Goal: Book appointment/travel/reservation

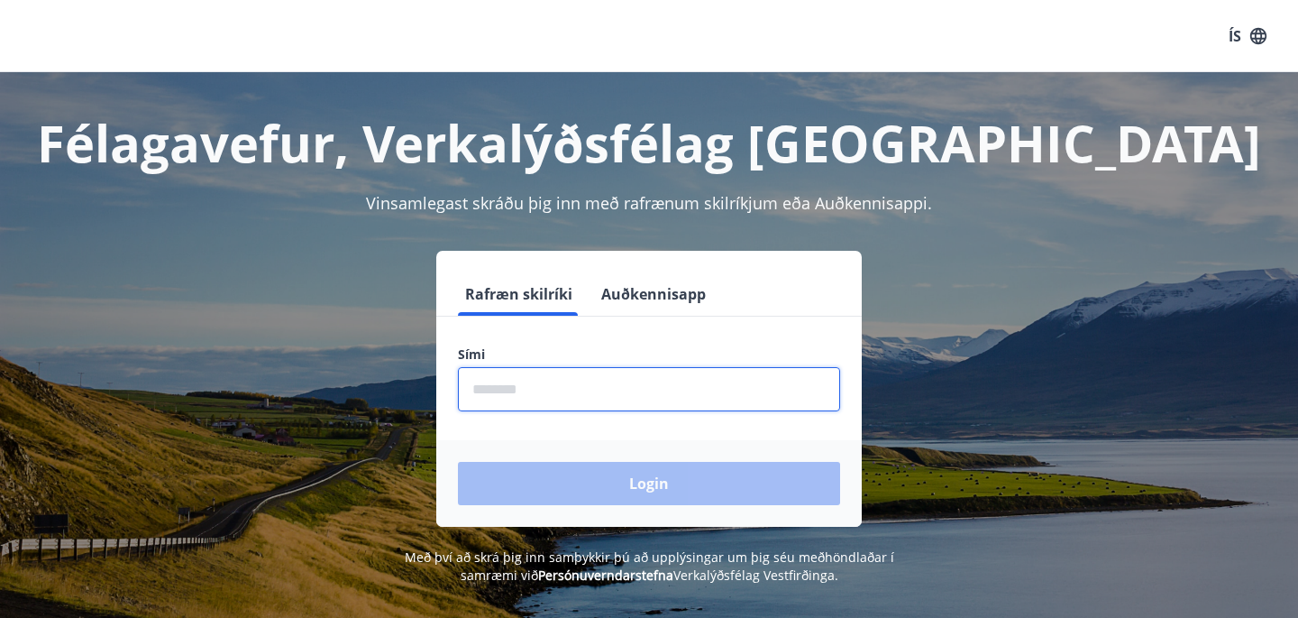
click at [509, 387] on input "phone" at bounding box center [649, 389] width 382 height 44
type input "********"
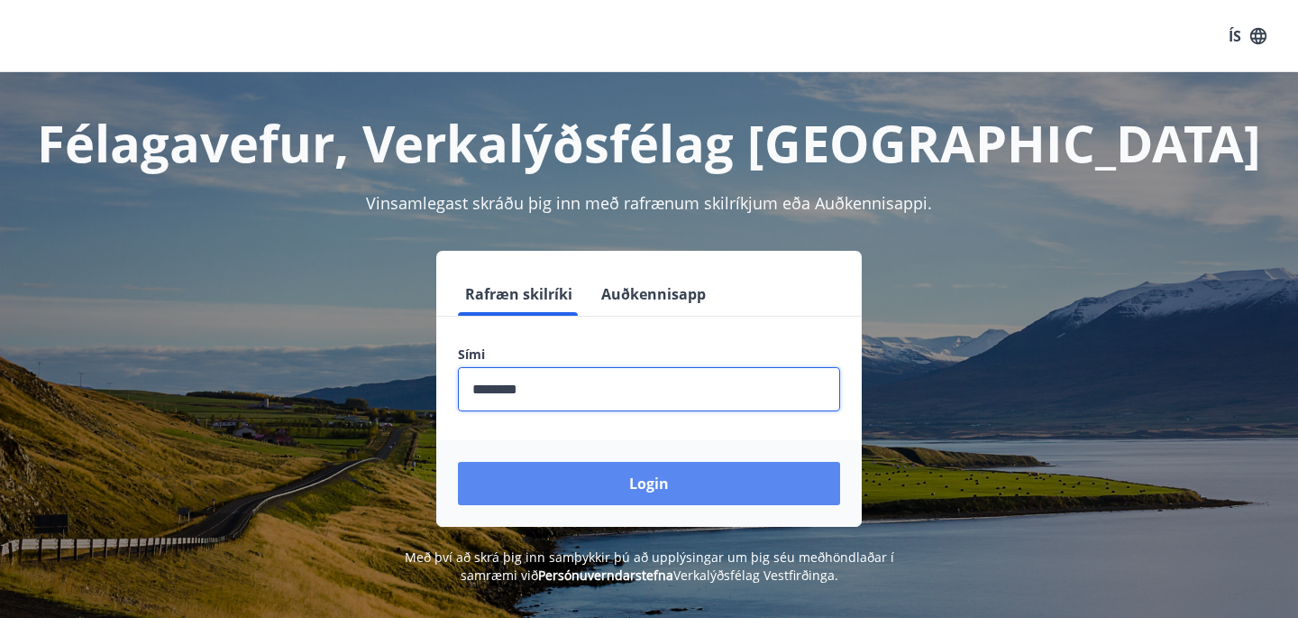
click at [604, 480] on button "Login" at bounding box center [649, 483] width 382 height 43
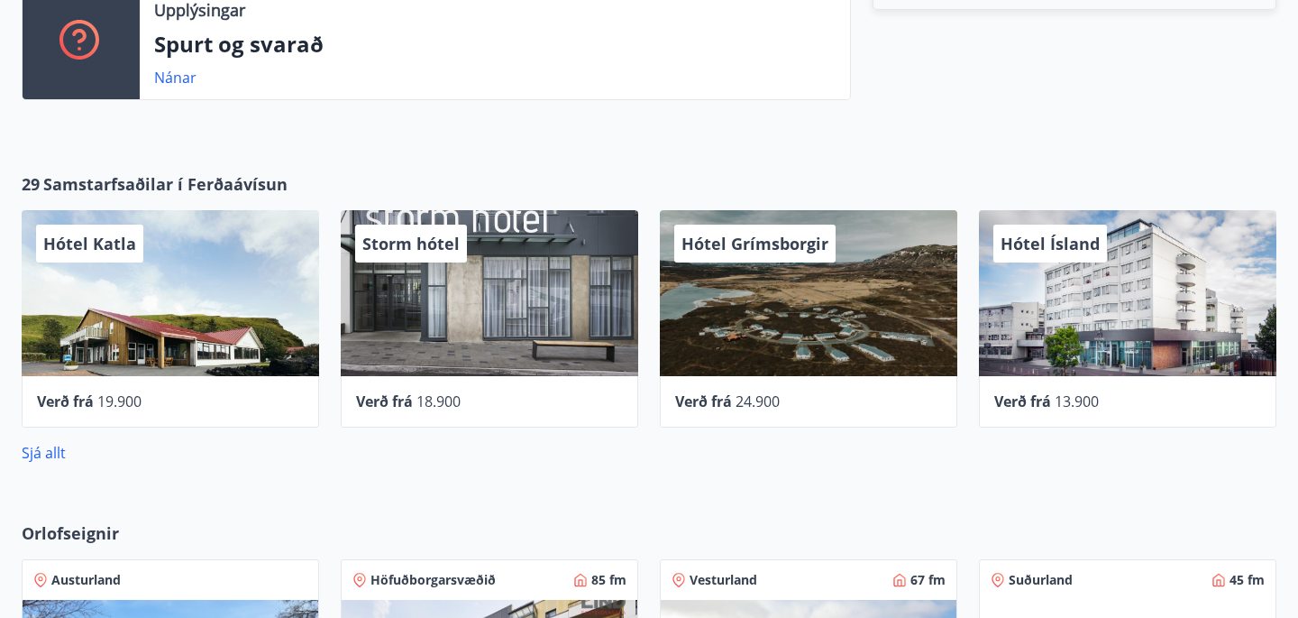
scroll to position [695, 0]
click at [39, 454] on link "Sjá allt" at bounding box center [44, 454] width 44 height 20
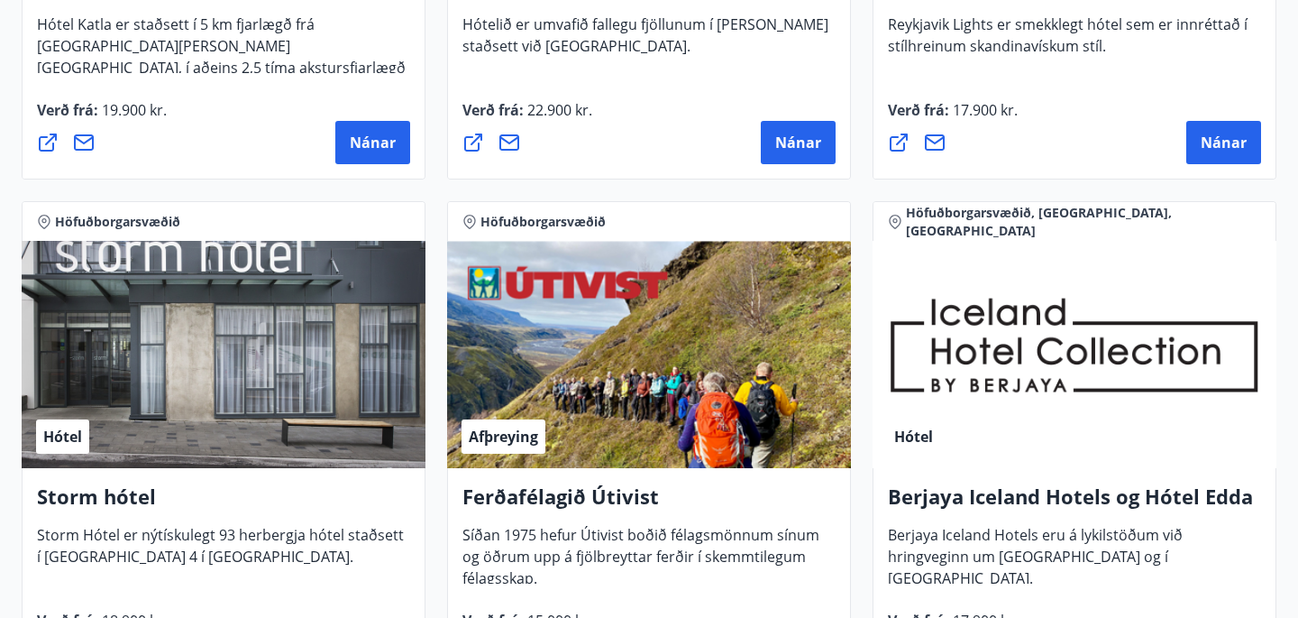
scroll to position [1852, 0]
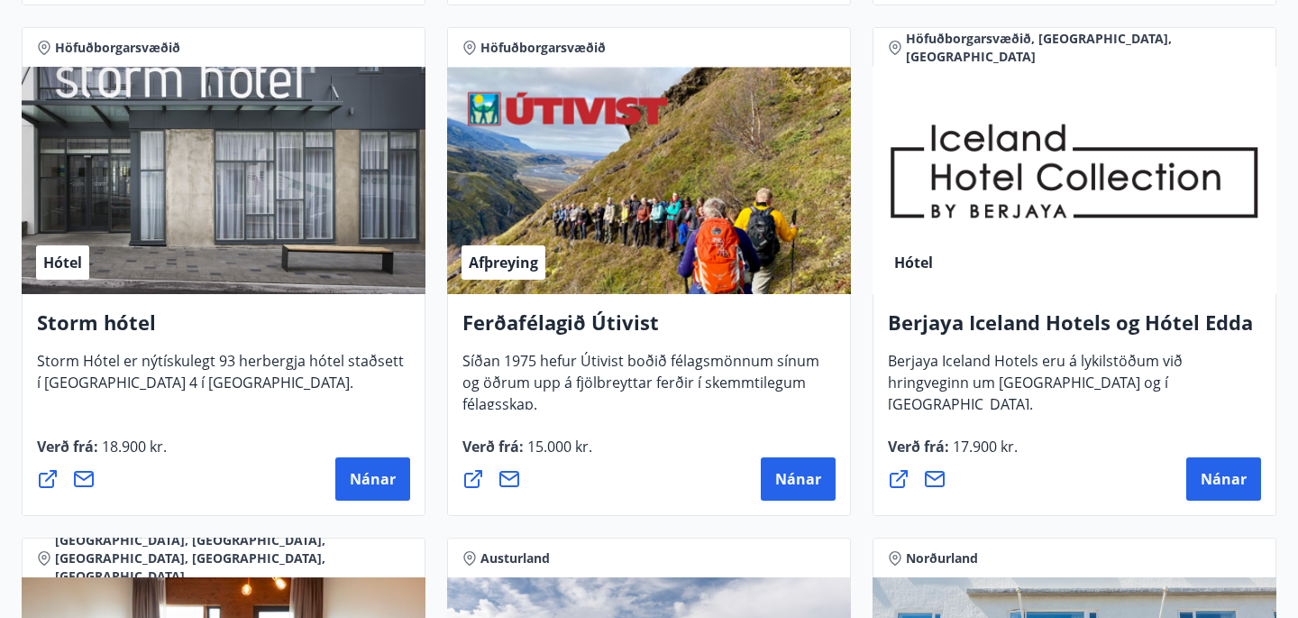
click at [298, 146] on div "Hótel" at bounding box center [224, 180] width 404 height 227
click at [357, 475] on span "Nánar" at bounding box center [373, 479] width 46 height 20
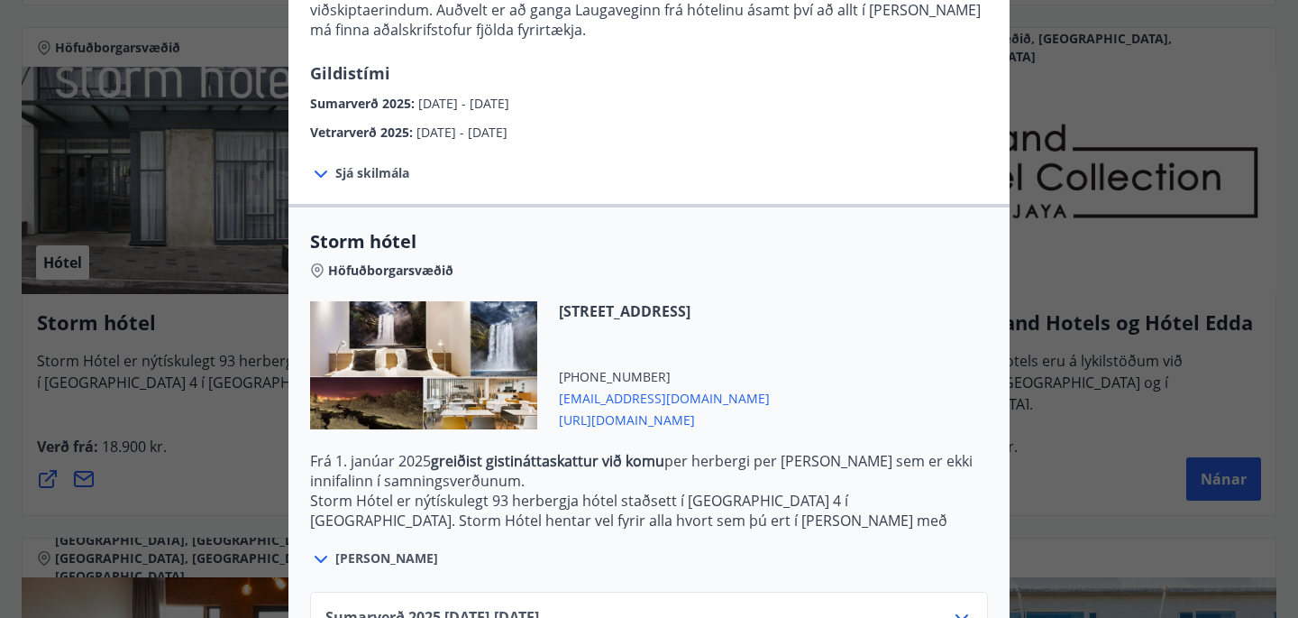
scroll to position [377, 0]
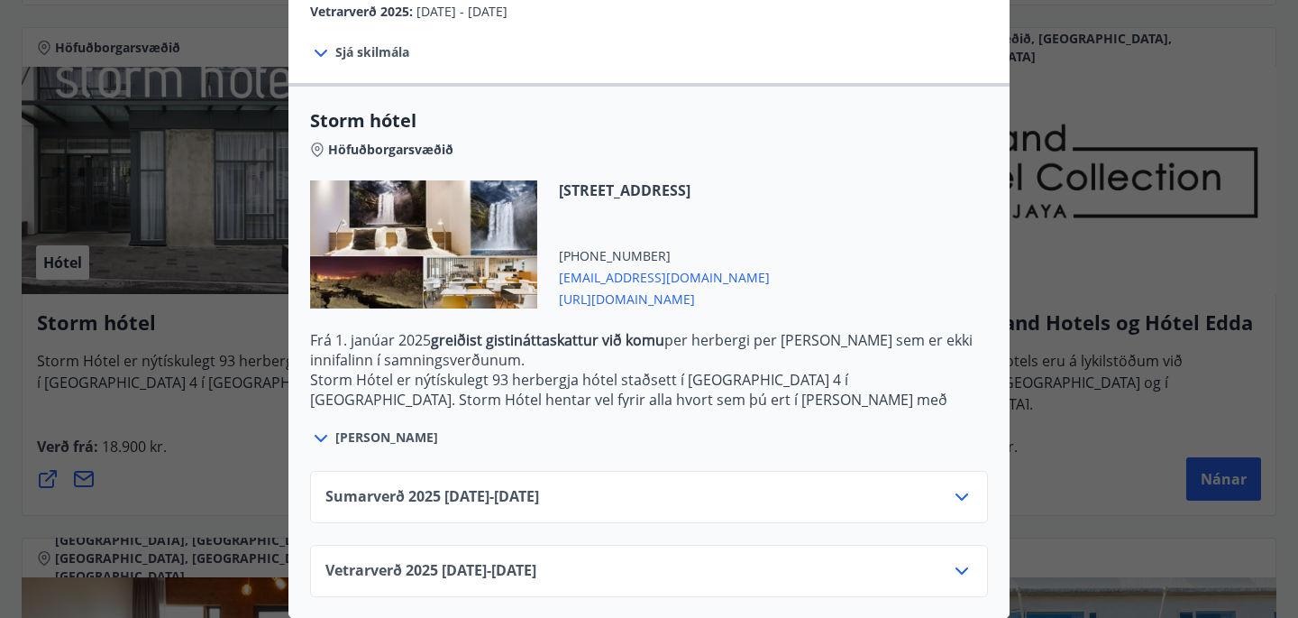
click at [968, 569] on icon at bounding box center [962, 571] width 22 height 22
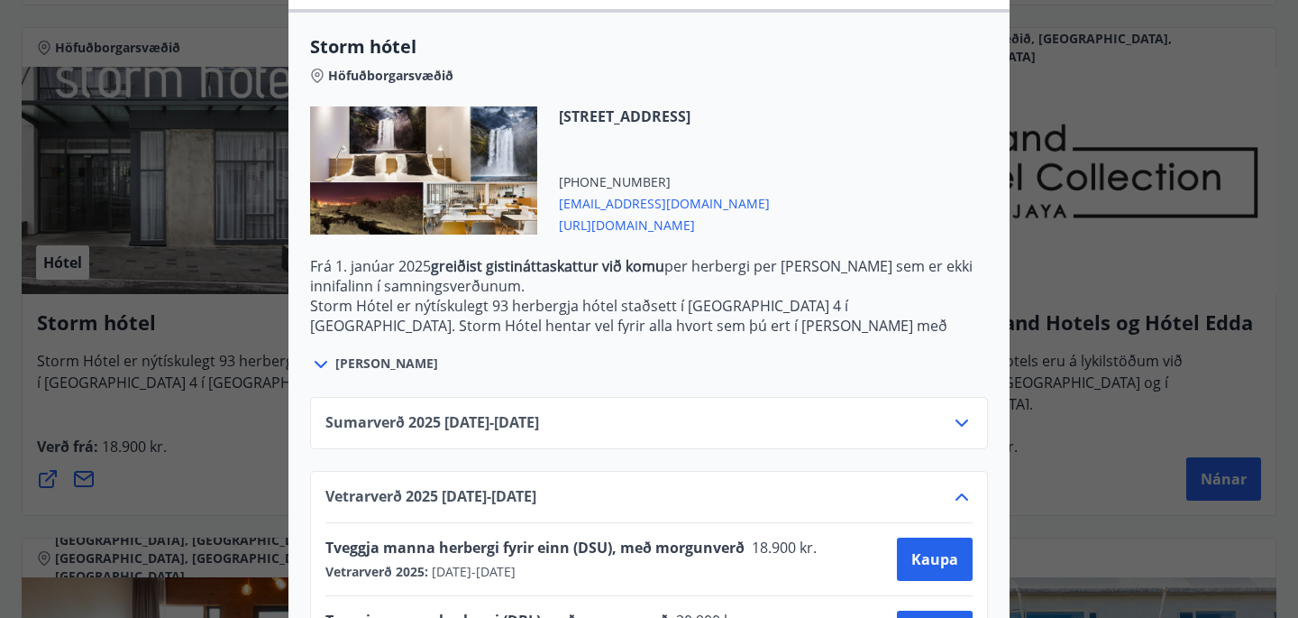
scroll to position [523, 0]
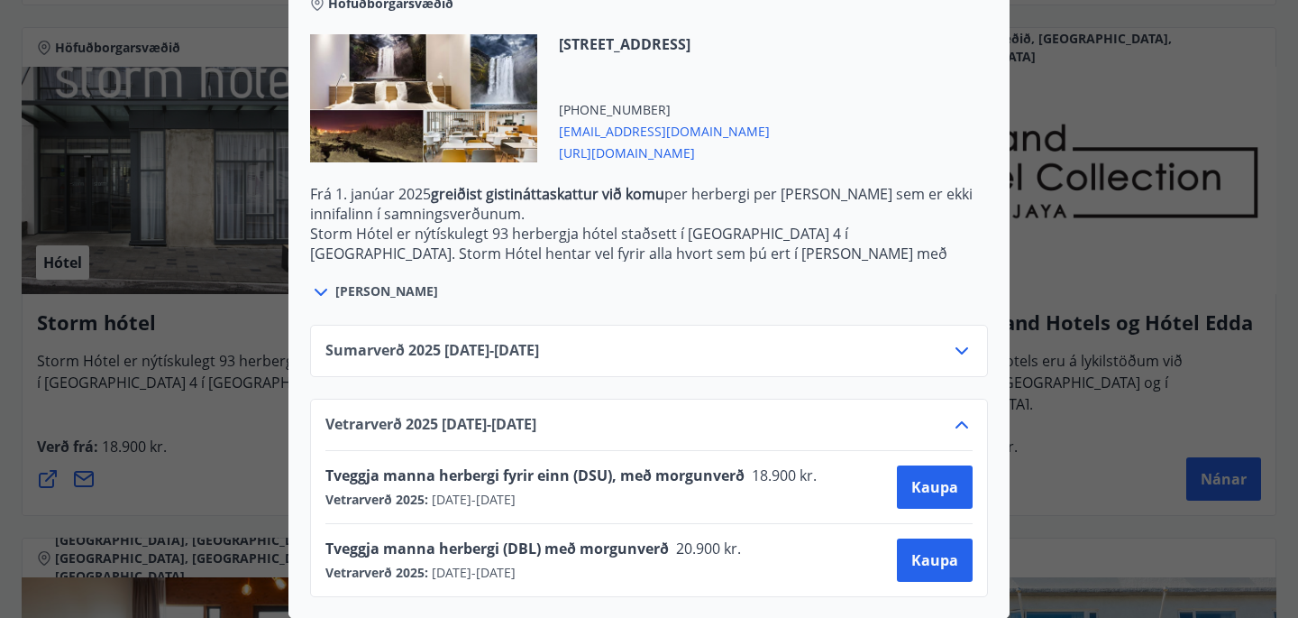
click at [491, 86] on div at bounding box center [423, 98] width 227 height 128
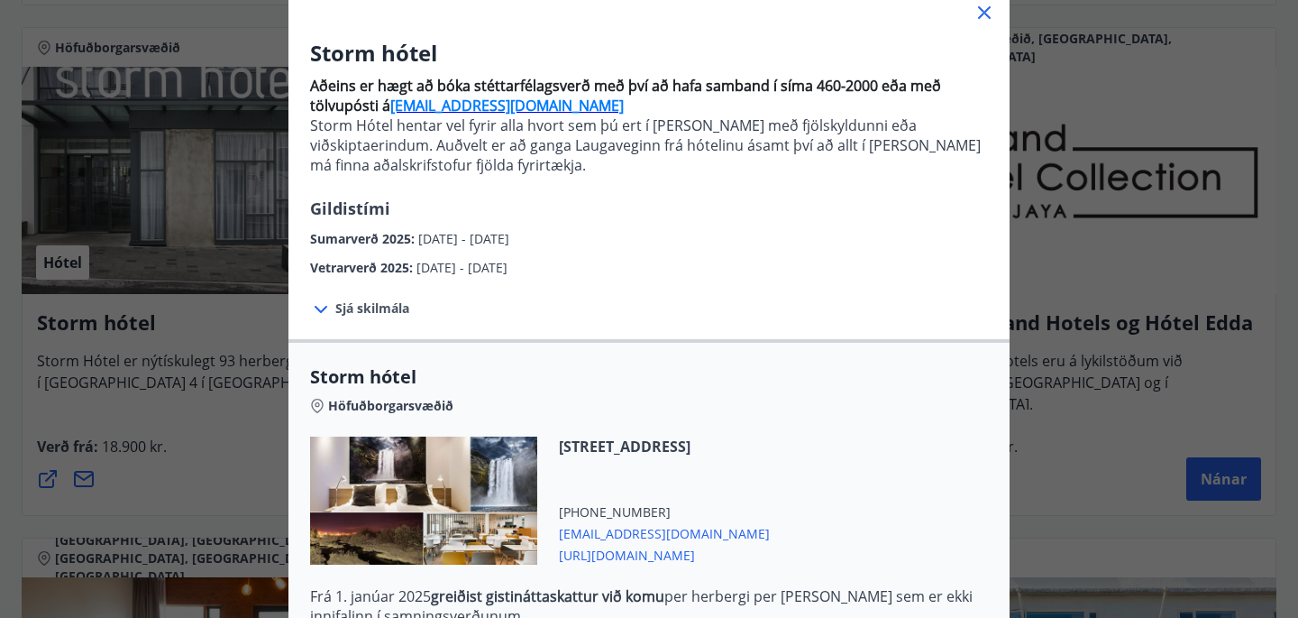
scroll to position [0, 0]
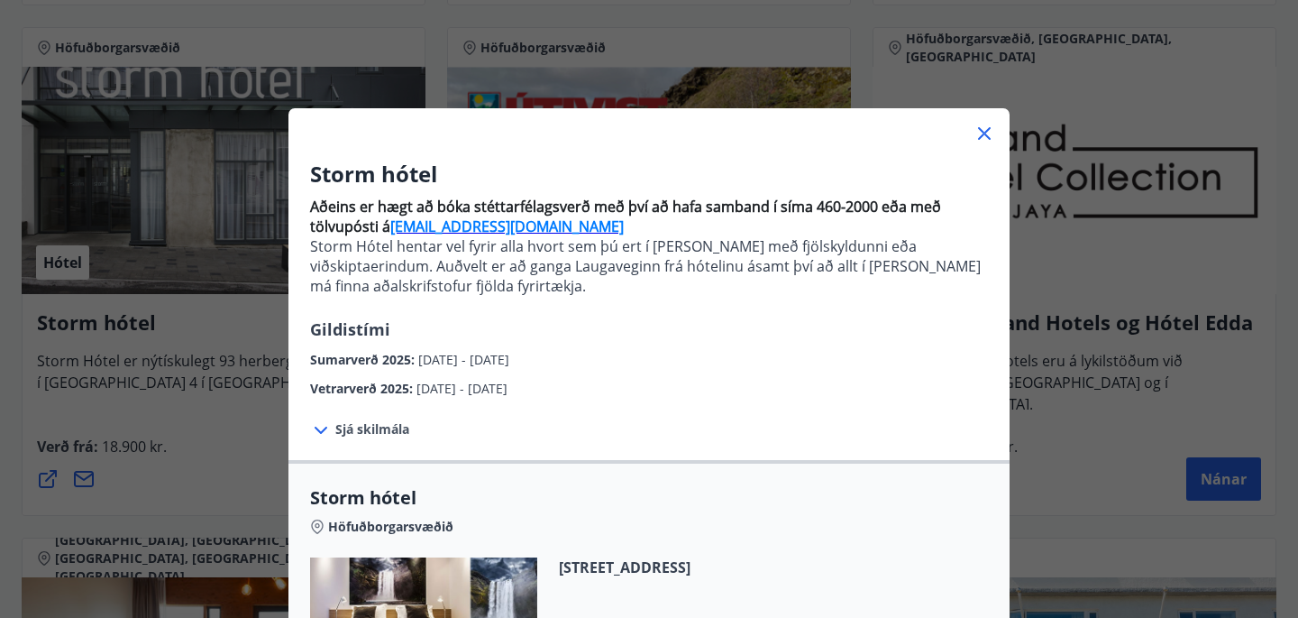
click at [986, 133] on icon at bounding box center [985, 134] width 22 height 22
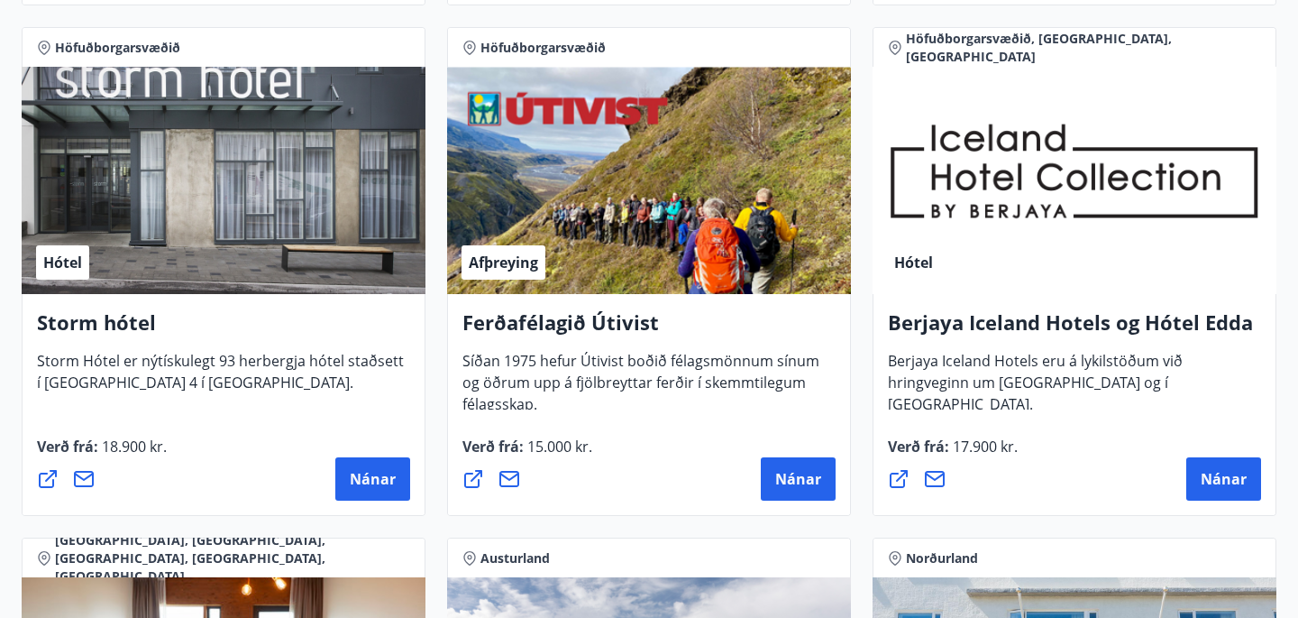
click at [237, 206] on div "Hótel" at bounding box center [224, 180] width 404 height 227
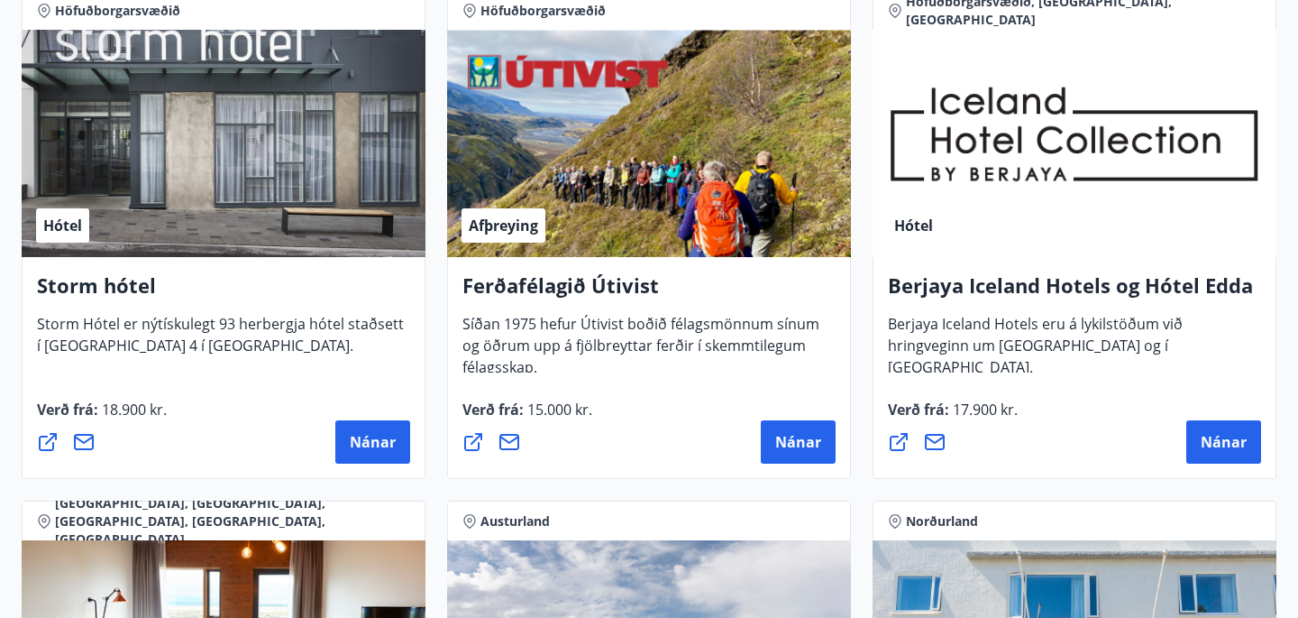
scroll to position [1890, 0]
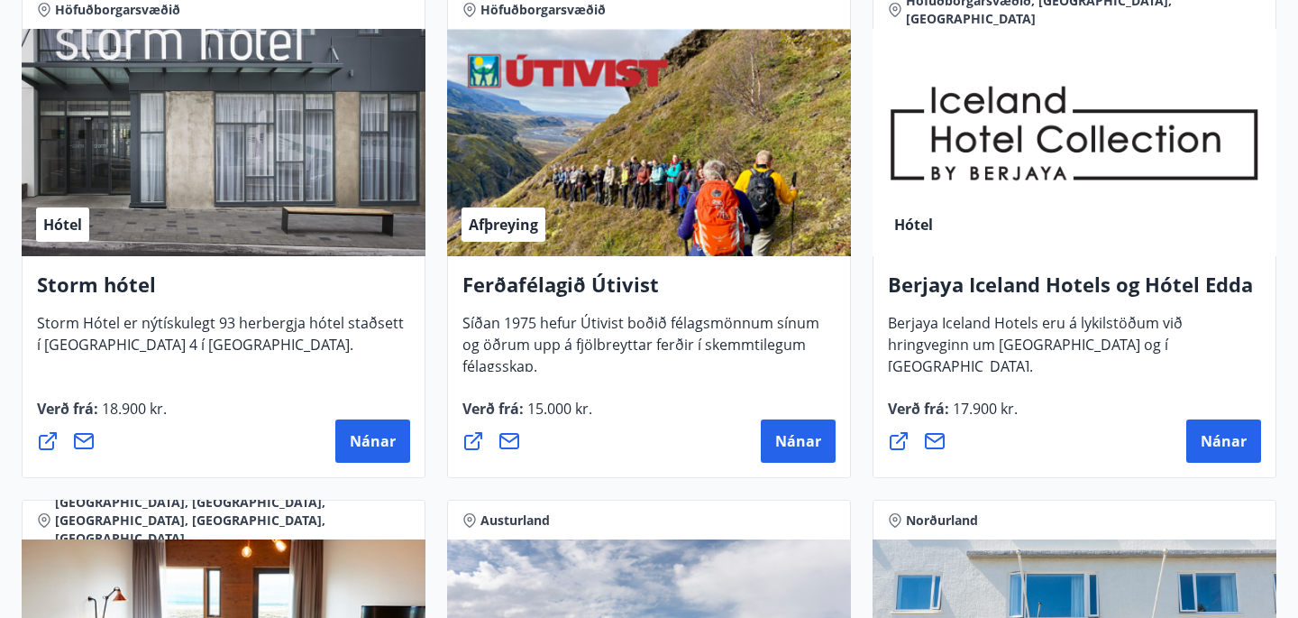
click at [1047, 162] on div "Hótel" at bounding box center [1075, 142] width 404 height 227
click at [1228, 427] on button "Nánar" at bounding box center [1224, 440] width 75 height 43
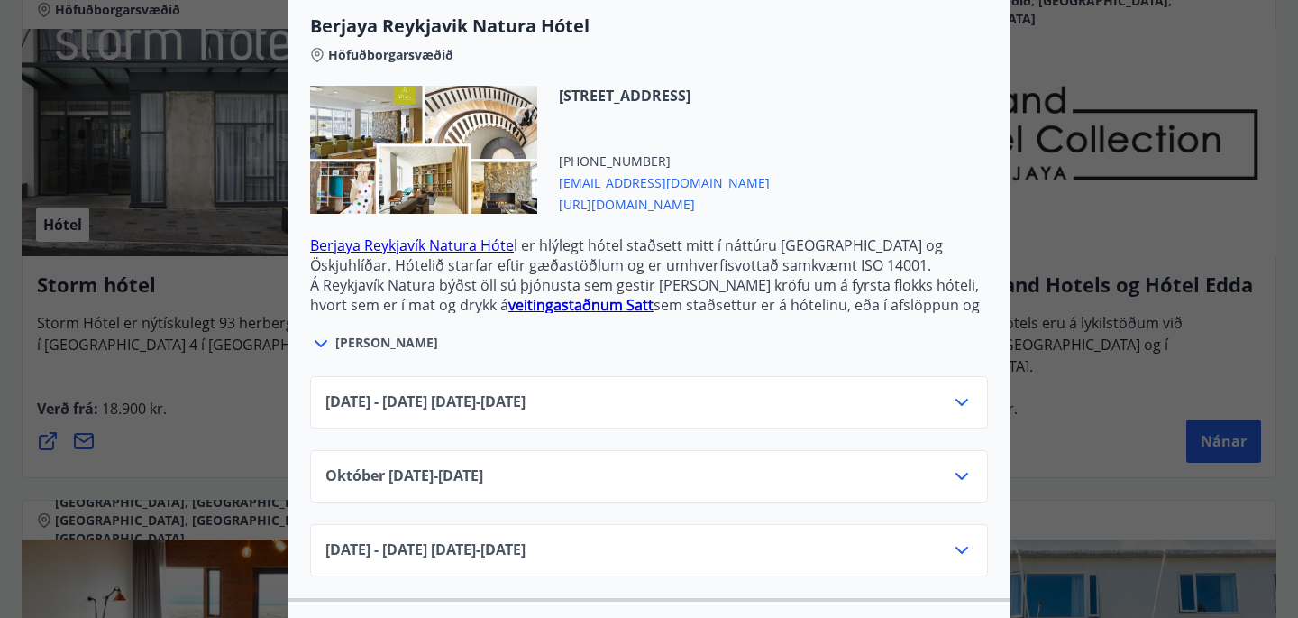
scroll to position [0, 0]
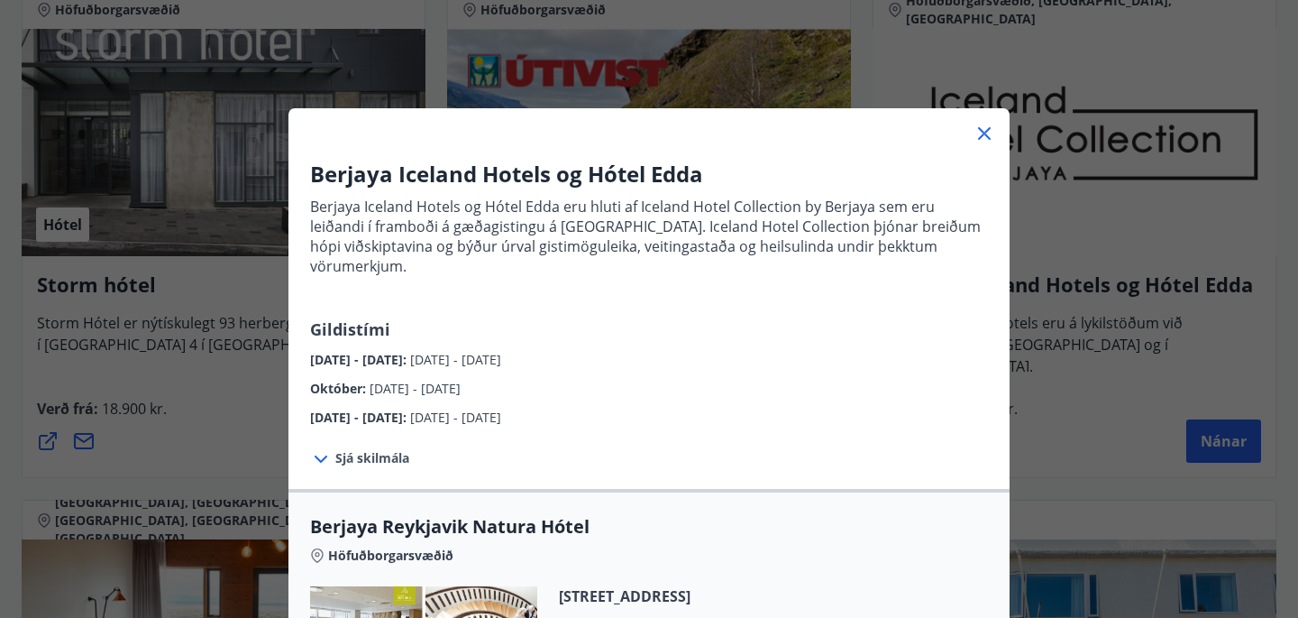
click at [985, 128] on icon at bounding box center [985, 134] width 22 height 22
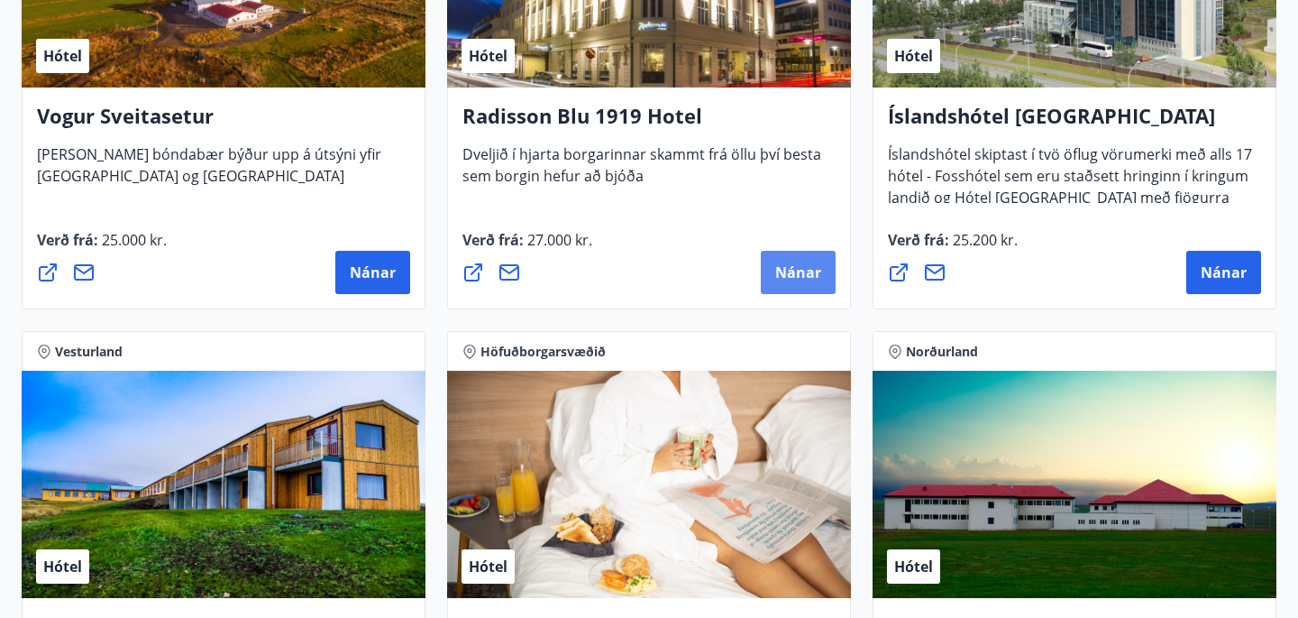
scroll to position [3587, 0]
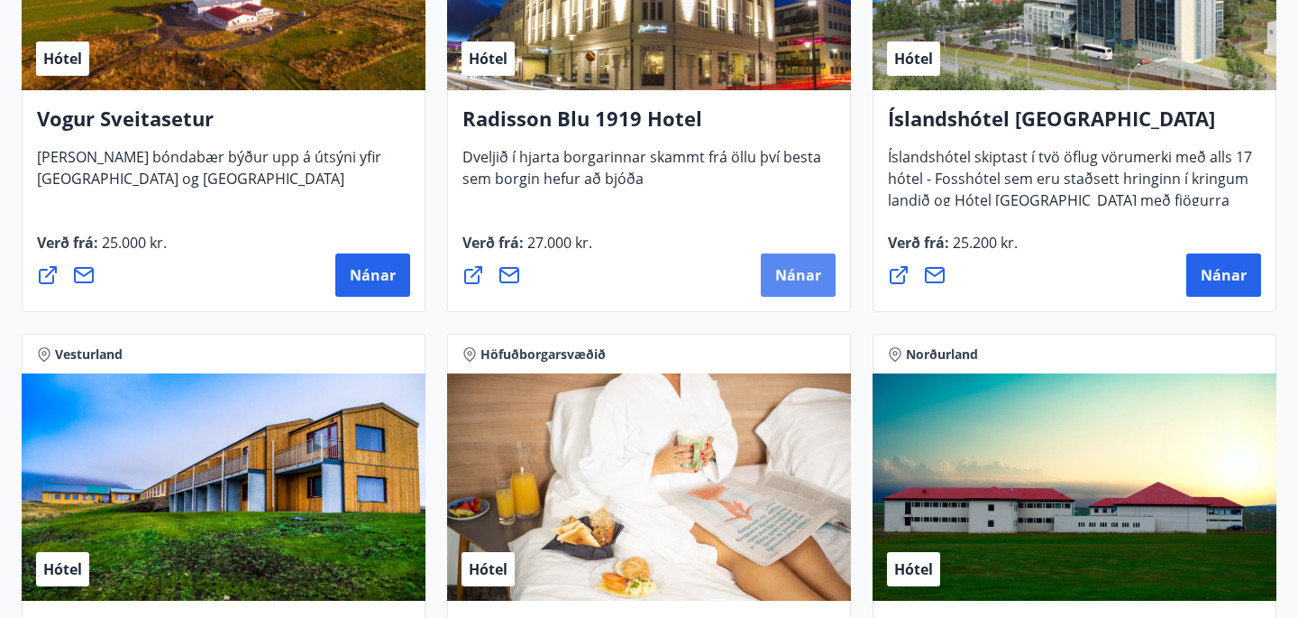
click at [805, 268] on span "Nánar" at bounding box center [798, 275] width 46 height 20
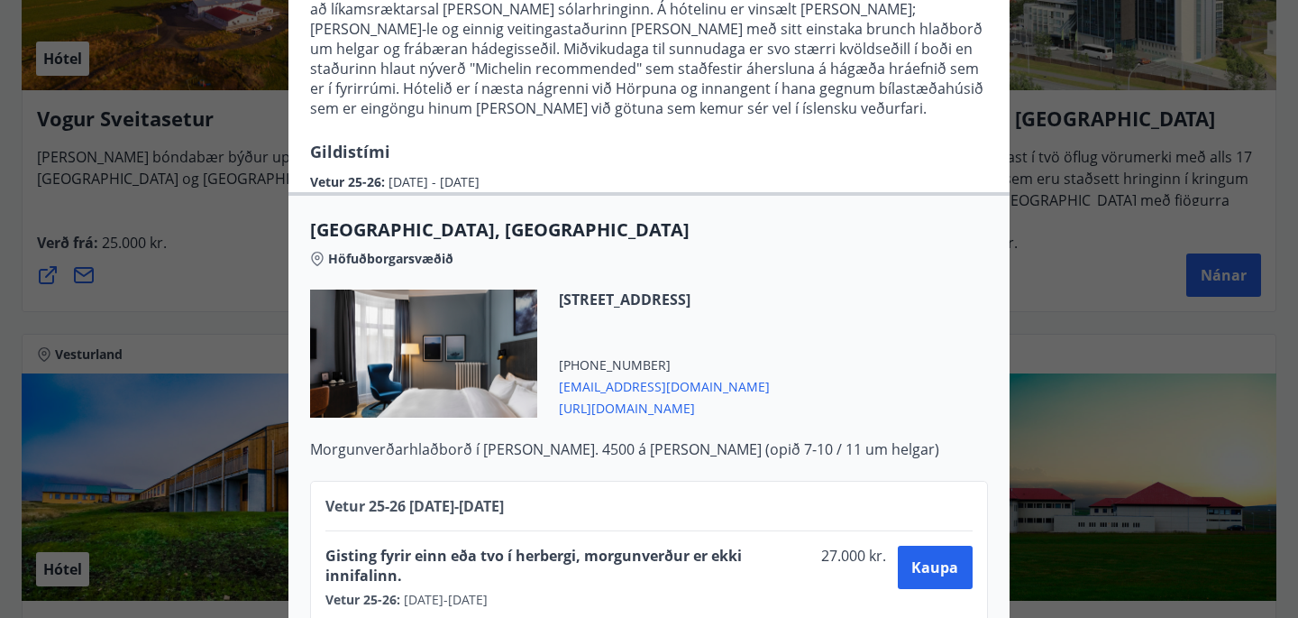
scroll to position [325, 0]
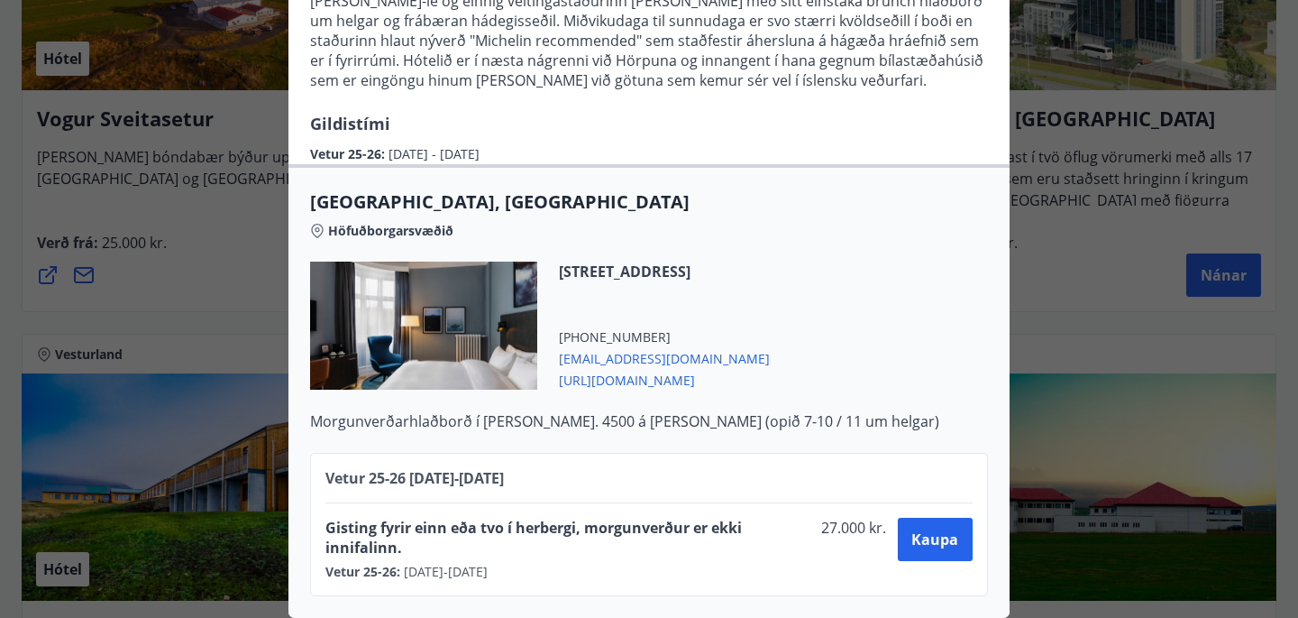
click at [452, 344] on div at bounding box center [423, 325] width 227 height 128
click at [655, 380] on span "[URL][DOMAIN_NAME]" at bounding box center [664, 379] width 211 height 22
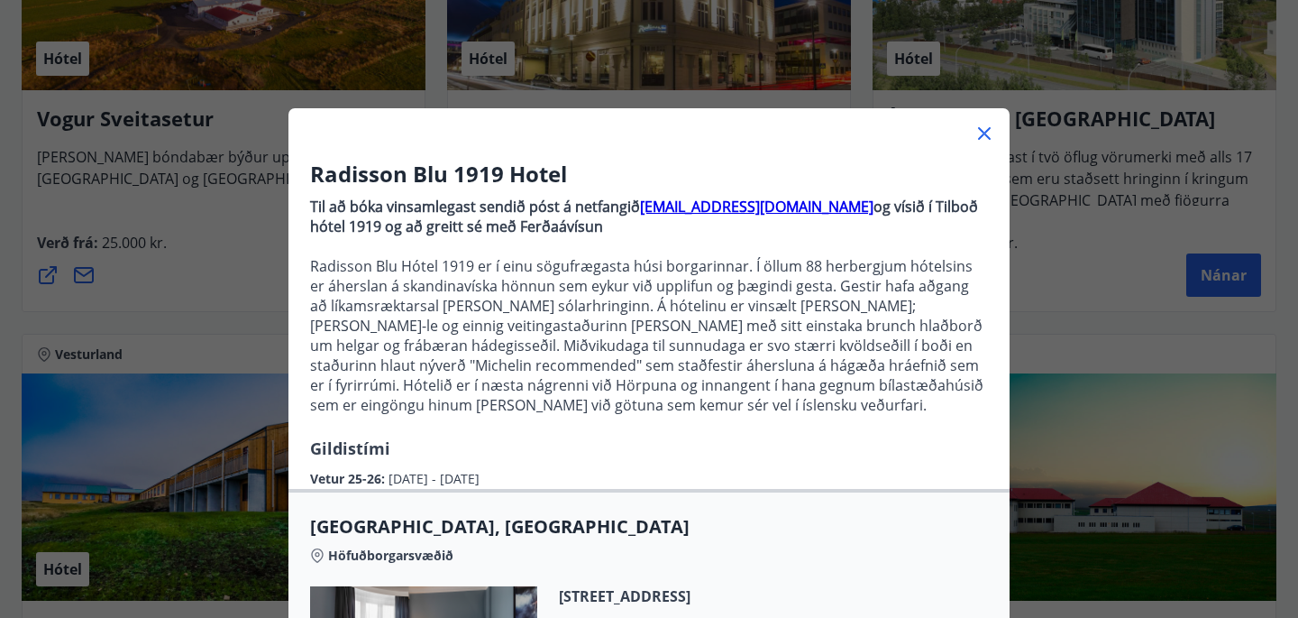
click at [1050, 249] on div "Radisson Blu 1919 Hotel Til að bóka vinsamlegast sendið póst á netfangið [EMAIL…" at bounding box center [649, 309] width 1298 height 618
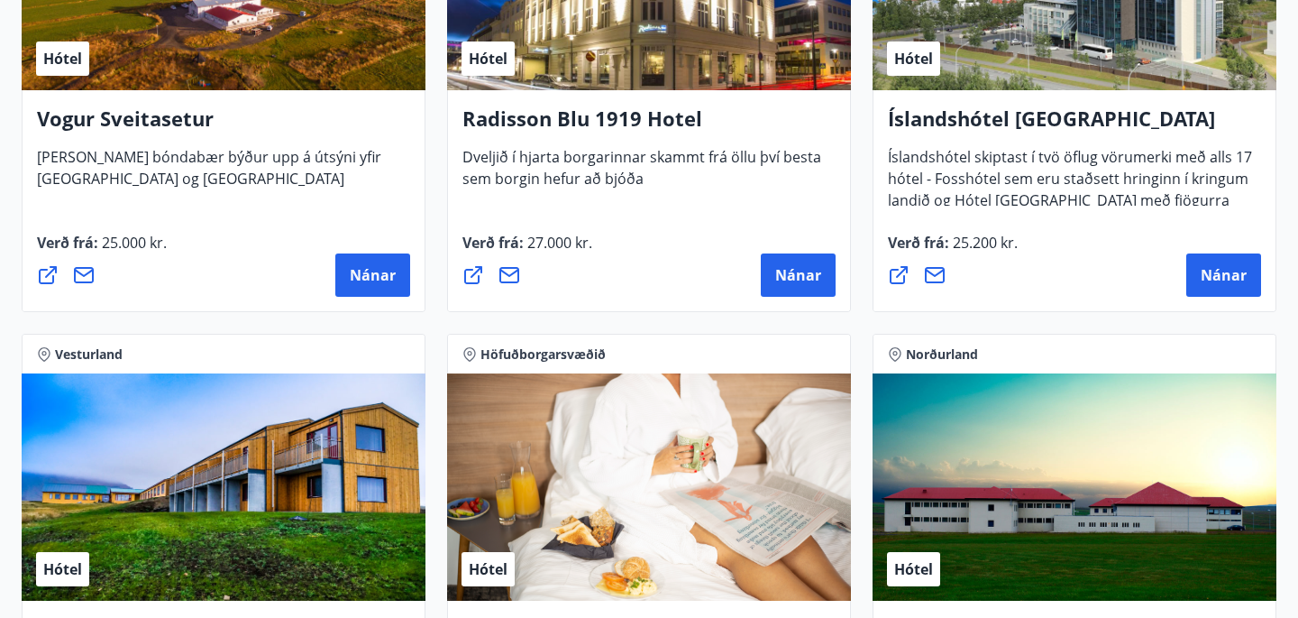
click at [988, 127] on h4 "Íslandshótel [GEOGRAPHIC_DATA]" at bounding box center [1074, 125] width 373 height 41
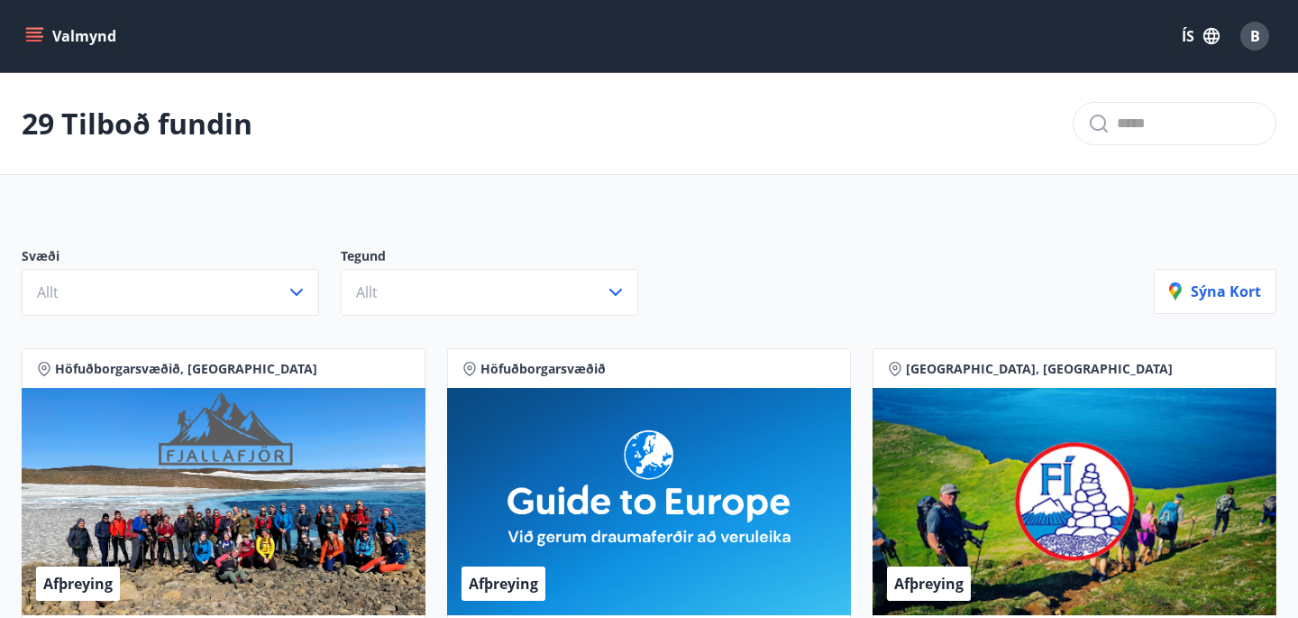
click at [32, 34] on icon "menu" at bounding box center [34, 36] width 18 height 18
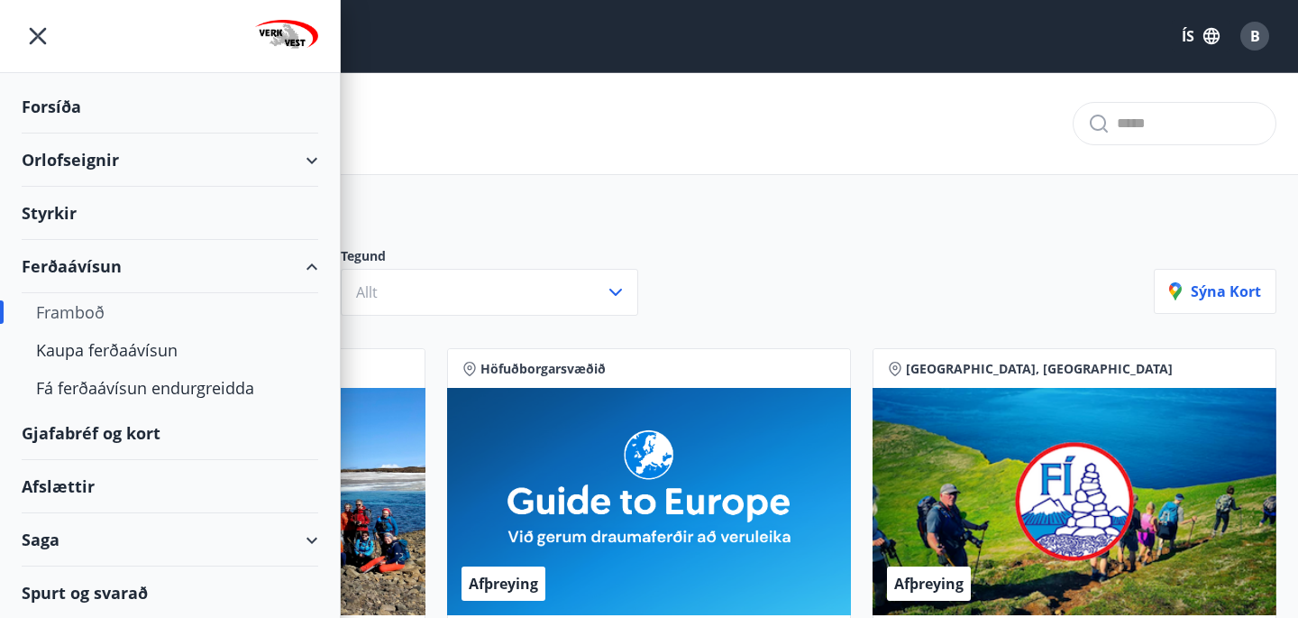
scroll to position [1, 0]
click at [308, 163] on div "Orlofseignir" at bounding box center [170, 159] width 297 height 53
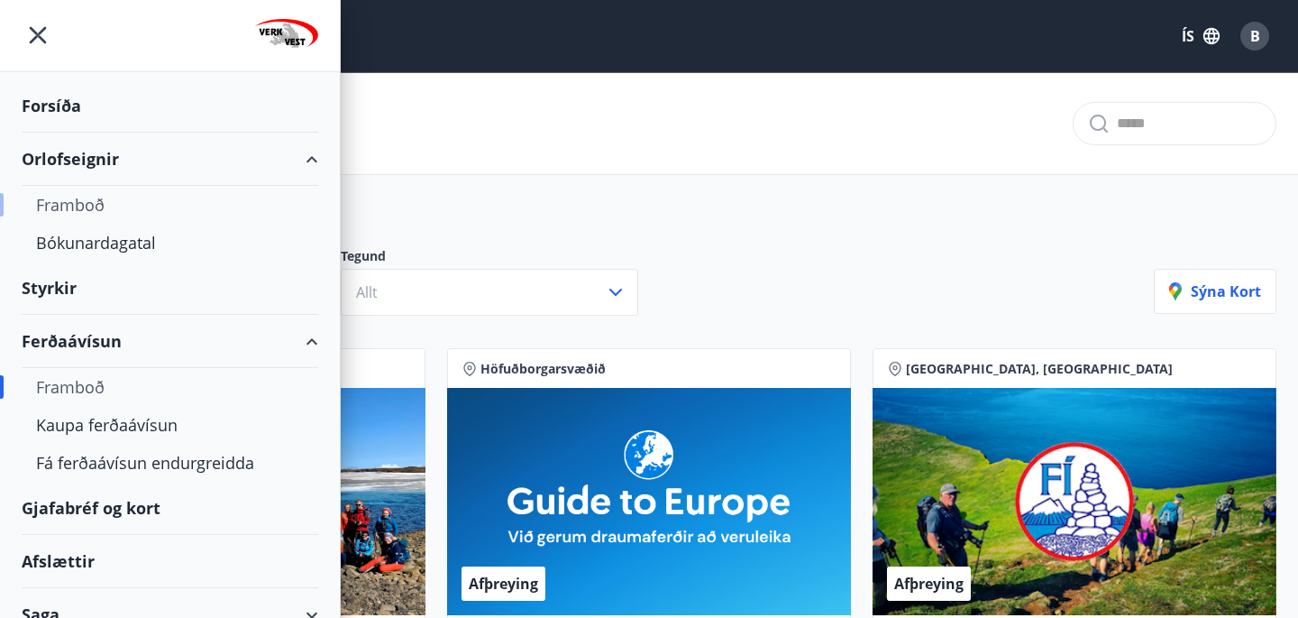
click at [97, 206] on div "Framboð" at bounding box center [170, 205] width 268 height 38
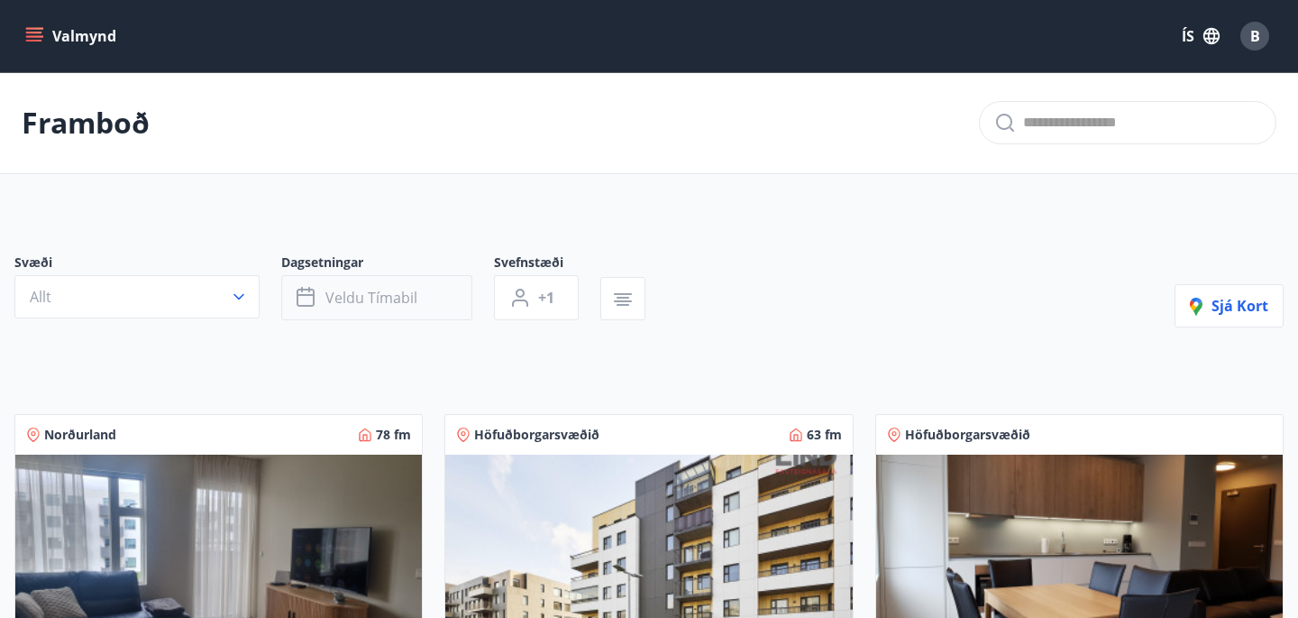
click at [374, 304] on span "Veldu tímabil" at bounding box center [371, 298] width 92 height 20
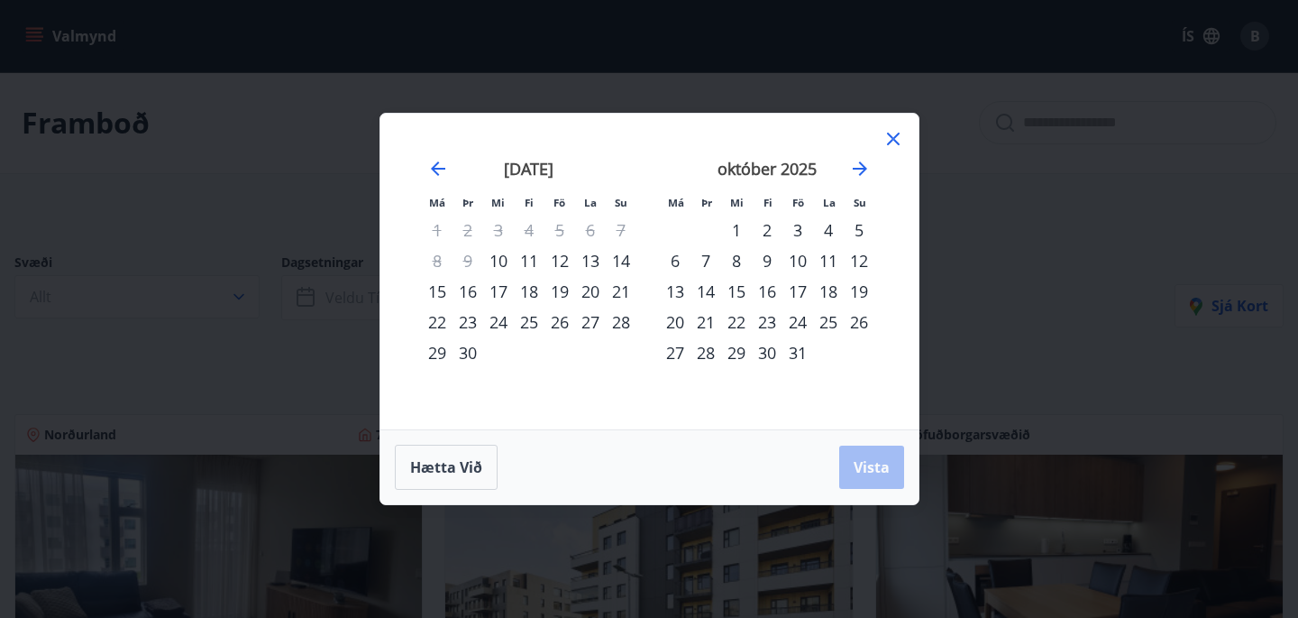
click at [557, 324] on div "26" at bounding box center [560, 322] width 31 height 31
click at [628, 325] on div "28" at bounding box center [621, 322] width 31 height 31
click at [869, 466] on span "Vista" at bounding box center [872, 467] width 36 height 20
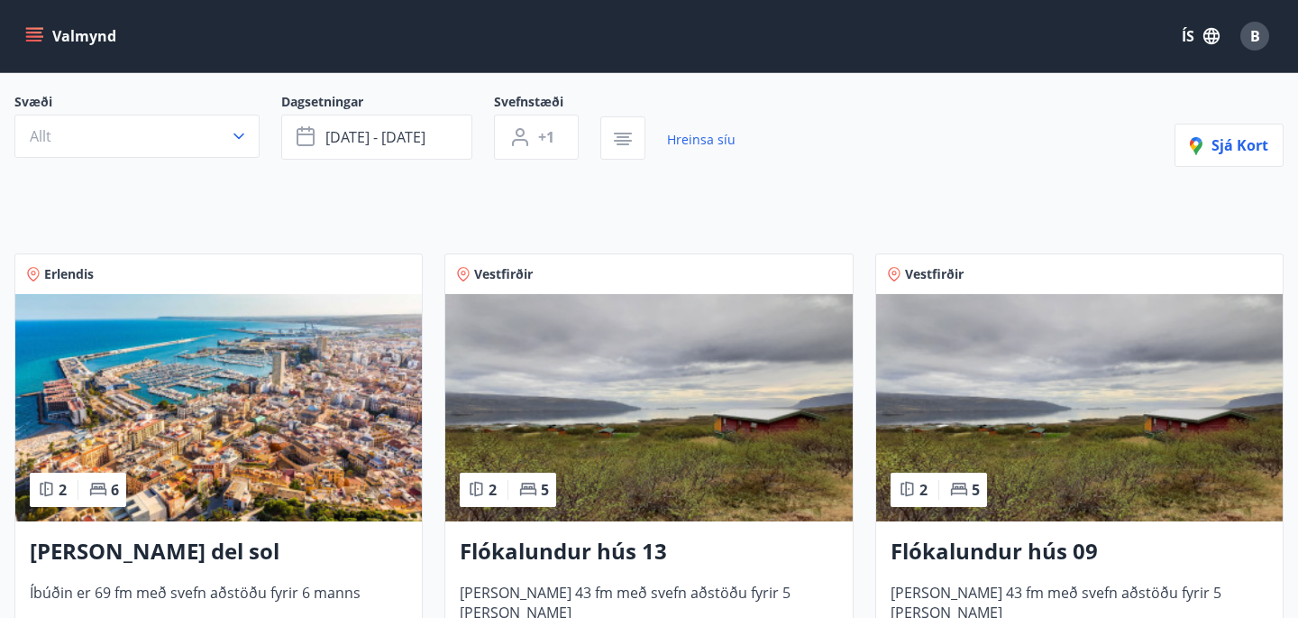
scroll to position [168, 0]
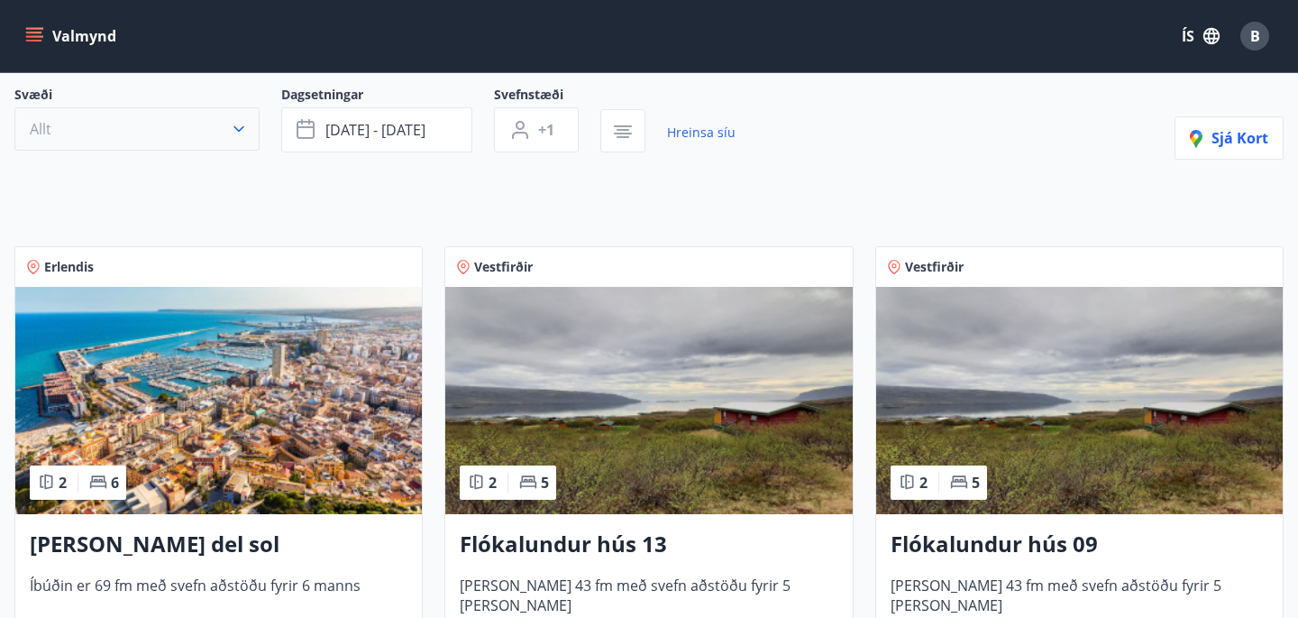
click at [237, 124] on icon "button" at bounding box center [239, 129] width 18 height 18
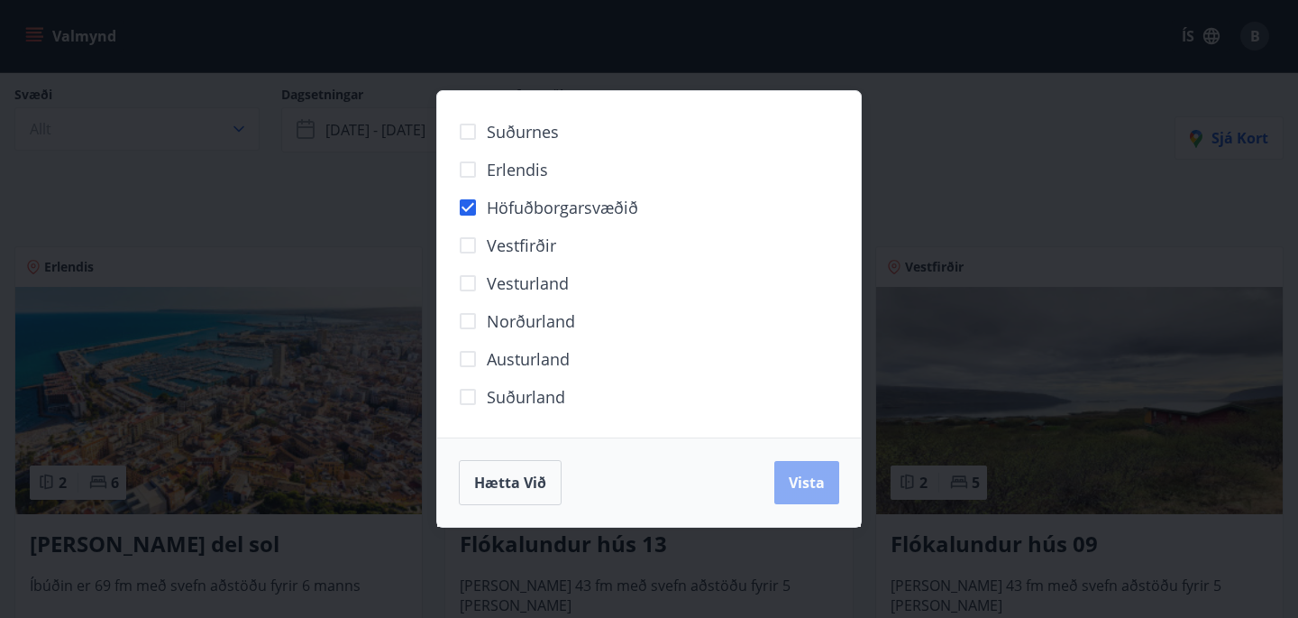
click at [799, 490] on span "Vista" at bounding box center [807, 482] width 36 height 20
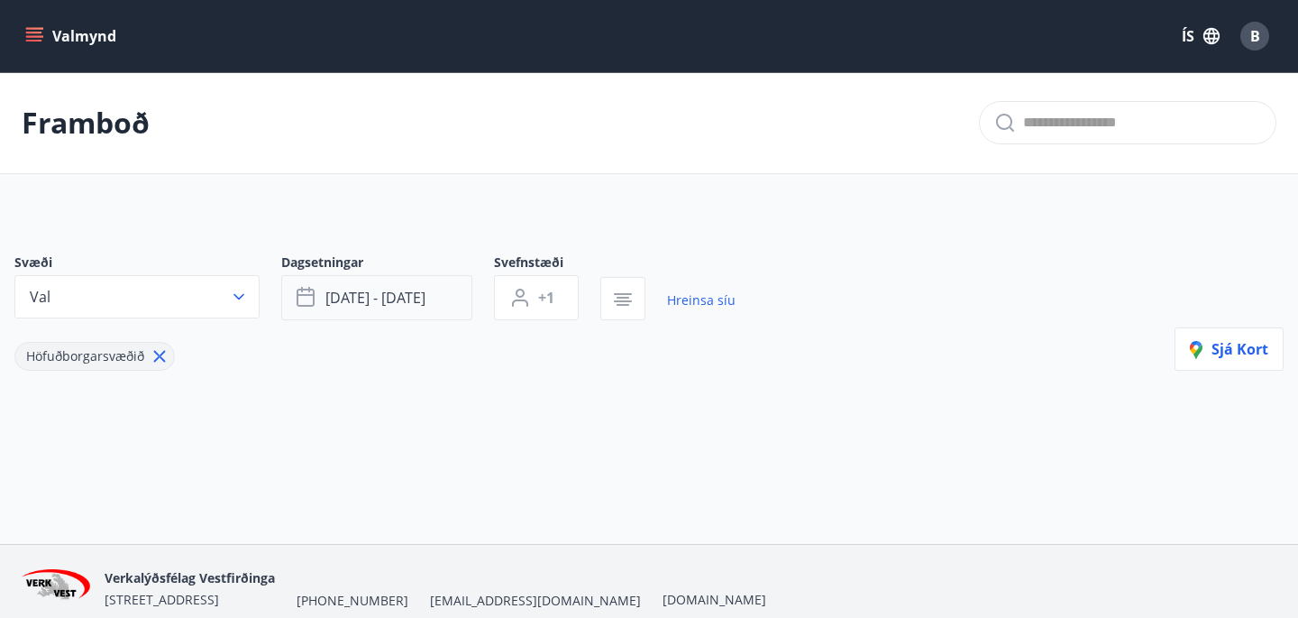
click at [384, 296] on span "[DATE] - [DATE]" at bounding box center [375, 298] width 100 height 20
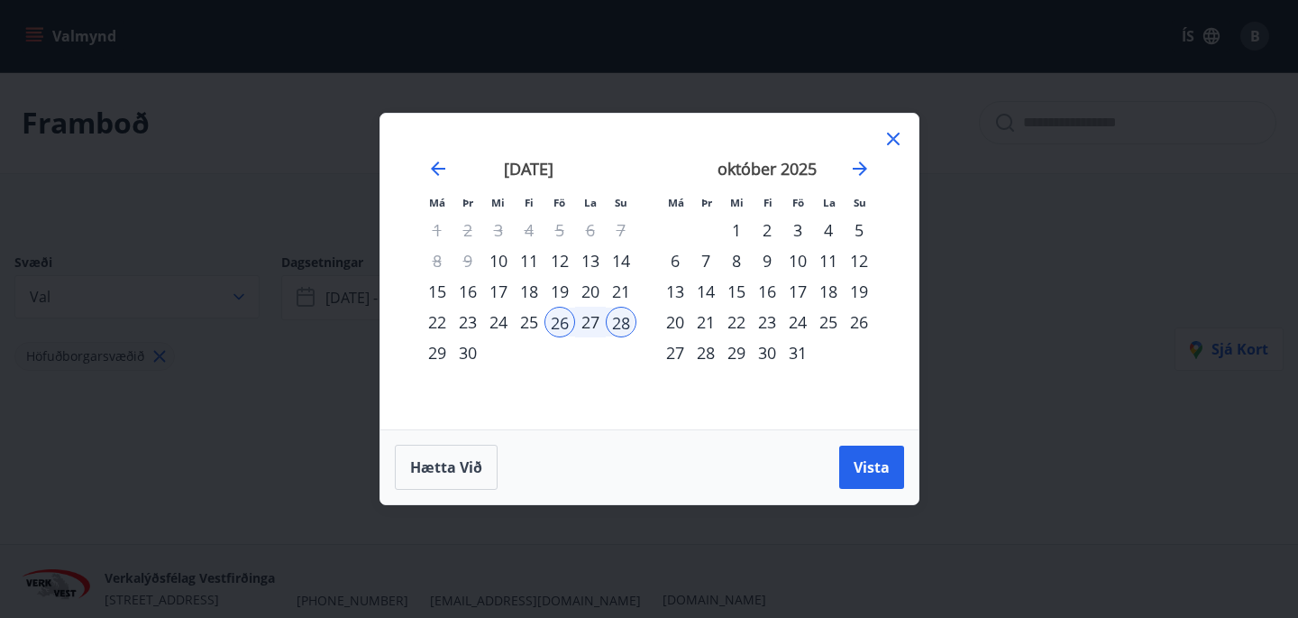
click at [620, 324] on div "28" at bounding box center [621, 322] width 31 height 31
click at [441, 353] on div "29" at bounding box center [437, 352] width 31 height 31
click at [894, 467] on button "Vista" at bounding box center [871, 466] width 65 height 43
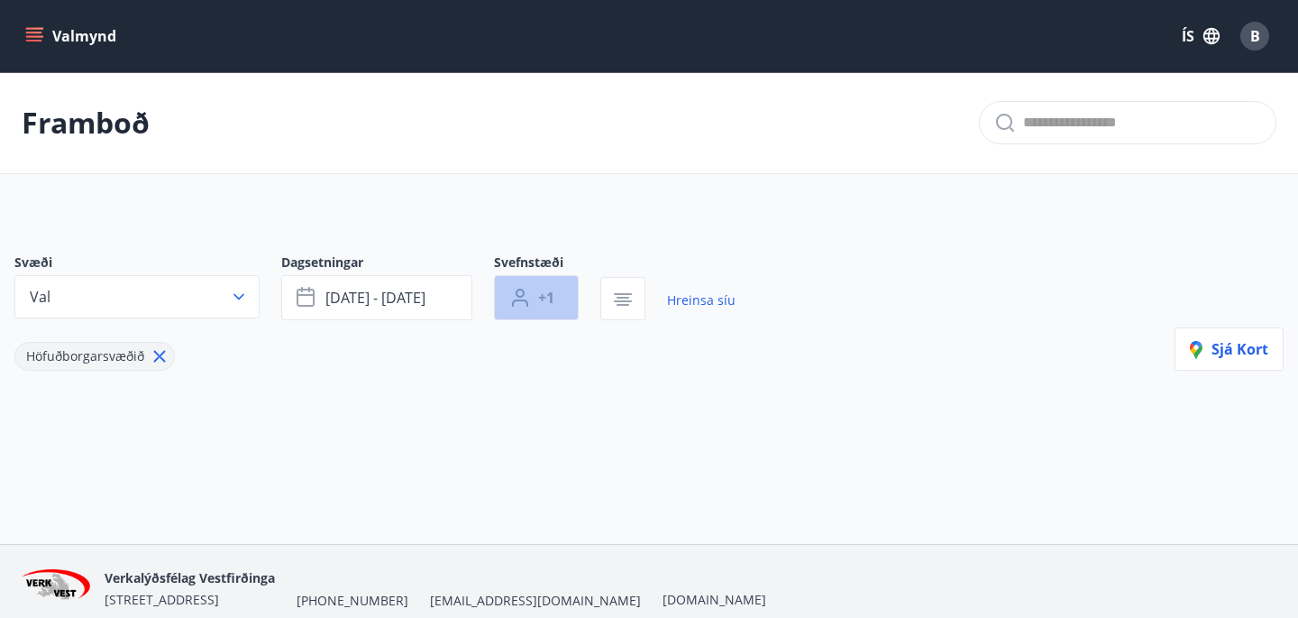
click at [552, 295] on span "+1" at bounding box center [546, 298] width 16 height 20
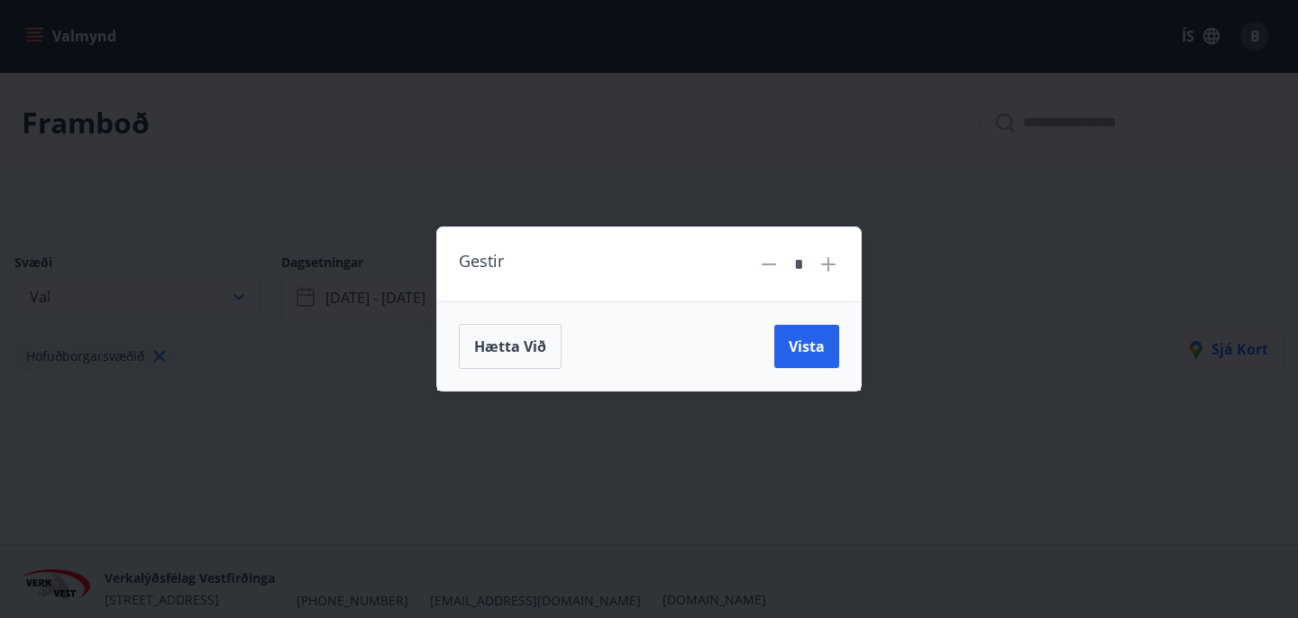
click at [826, 266] on icon at bounding box center [829, 264] width 22 height 22
type input "*"
click at [809, 348] on span "Vista" at bounding box center [807, 346] width 36 height 20
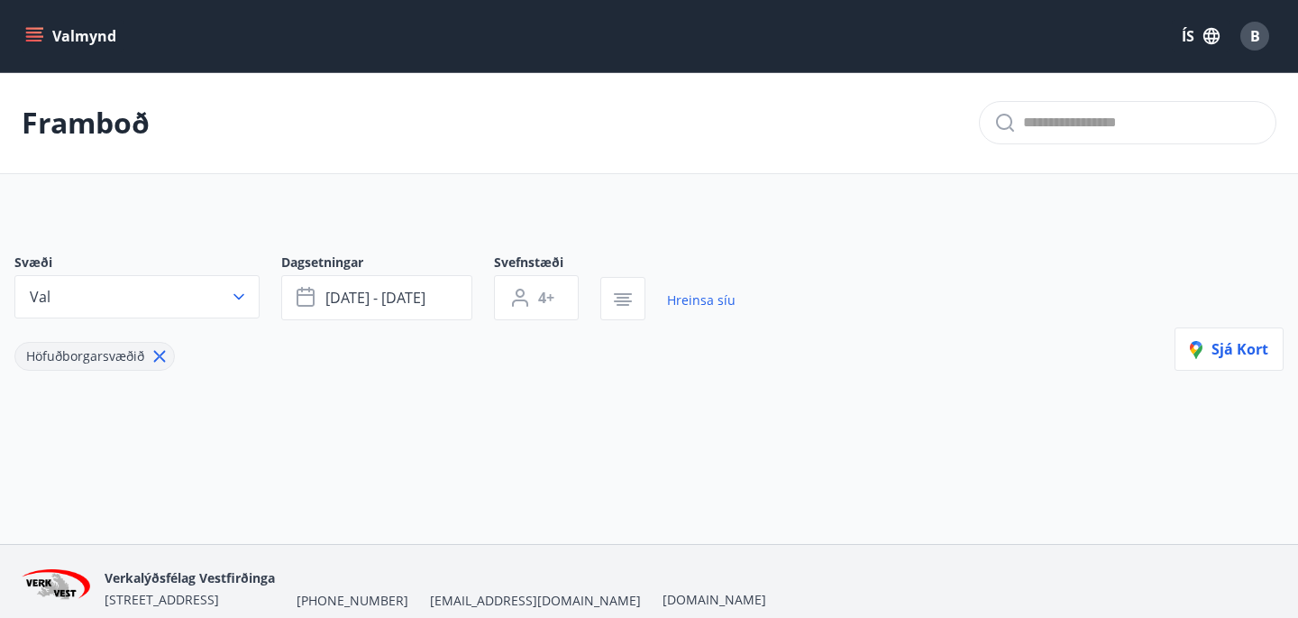
click at [494, 275] on button "4+" at bounding box center [536, 297] width 85 height 45
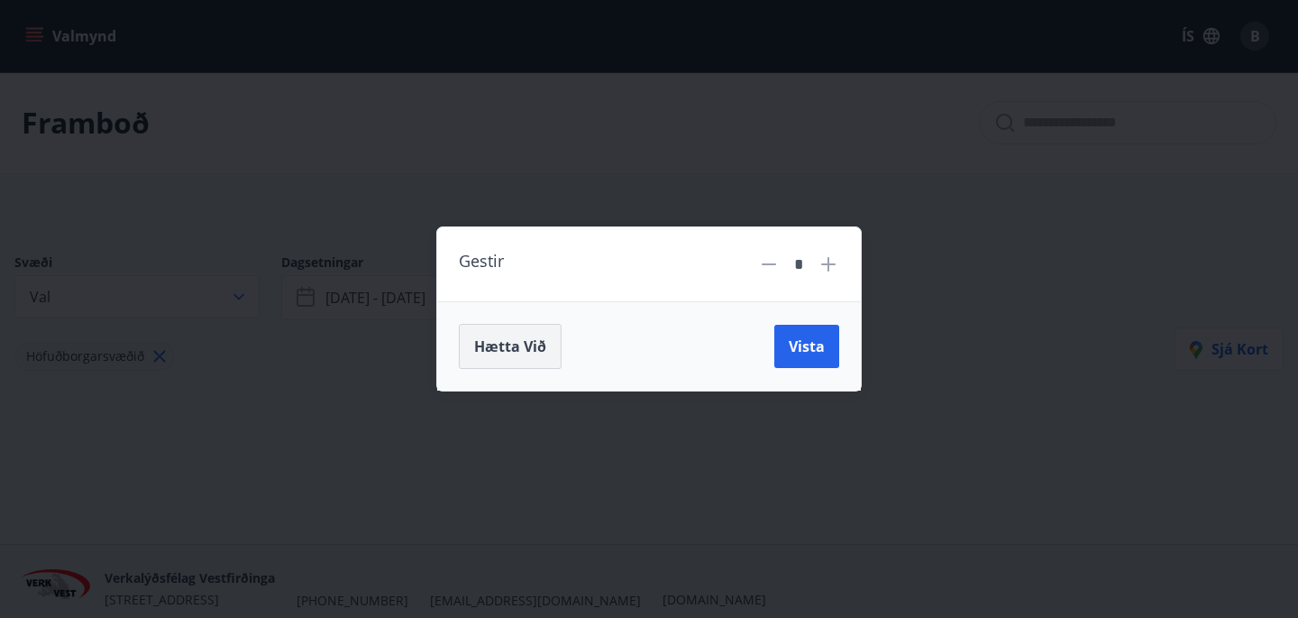
click at [513, 352] on span "Hætta við" at bounding box center [510, 346] width 72 height 20
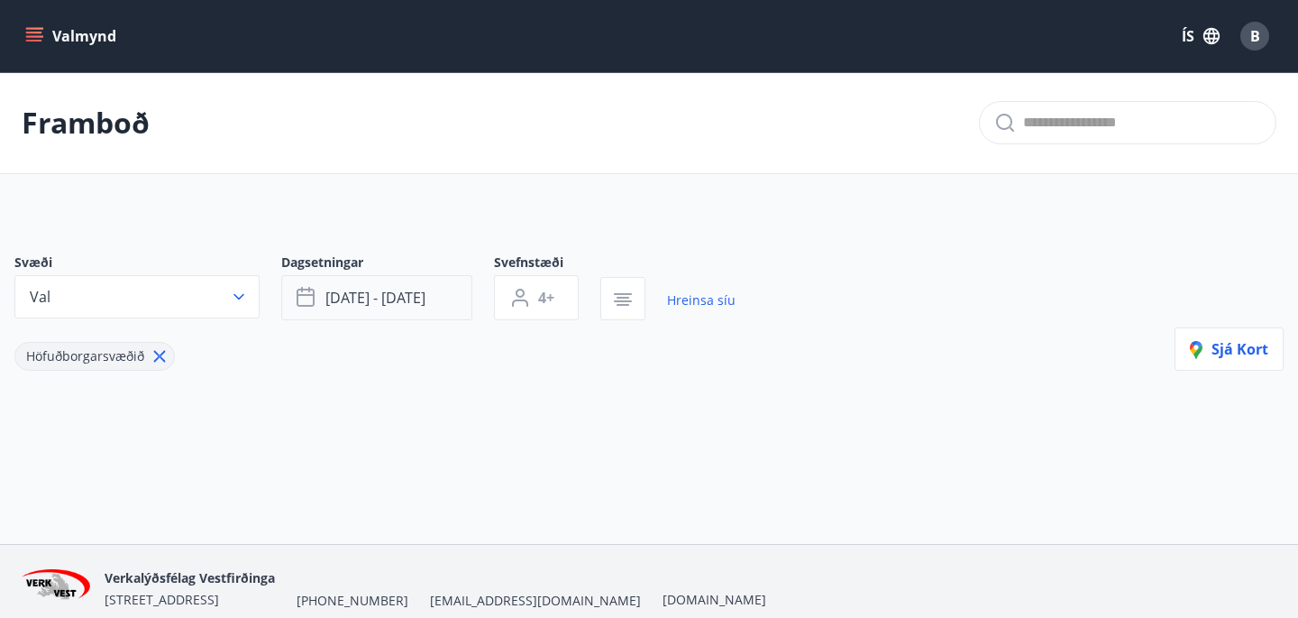
click at [430, 297] on button "[DATE] - [DATE]" at bounding box center [376, 297] width 191 height 45
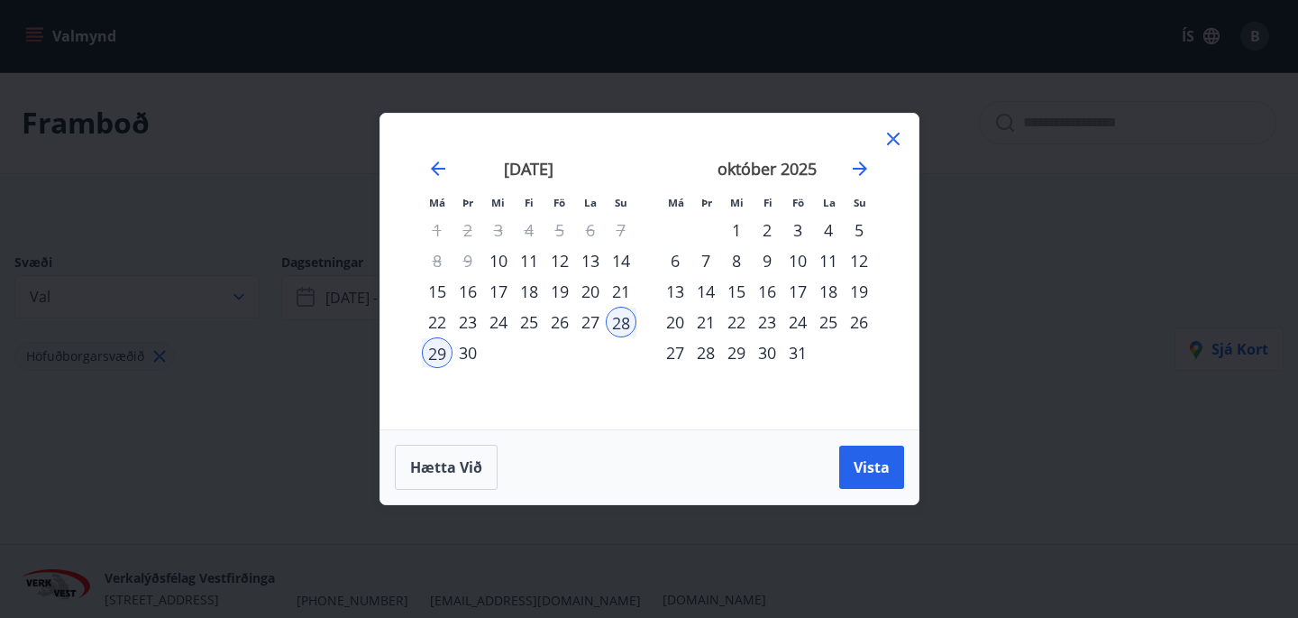
click at [470, 350] on div "30" at bounding box center [468, 352] width 31 height 31
click at [875, 463] on span "Vista" at bounding box center [872, 467] width 36 height 20
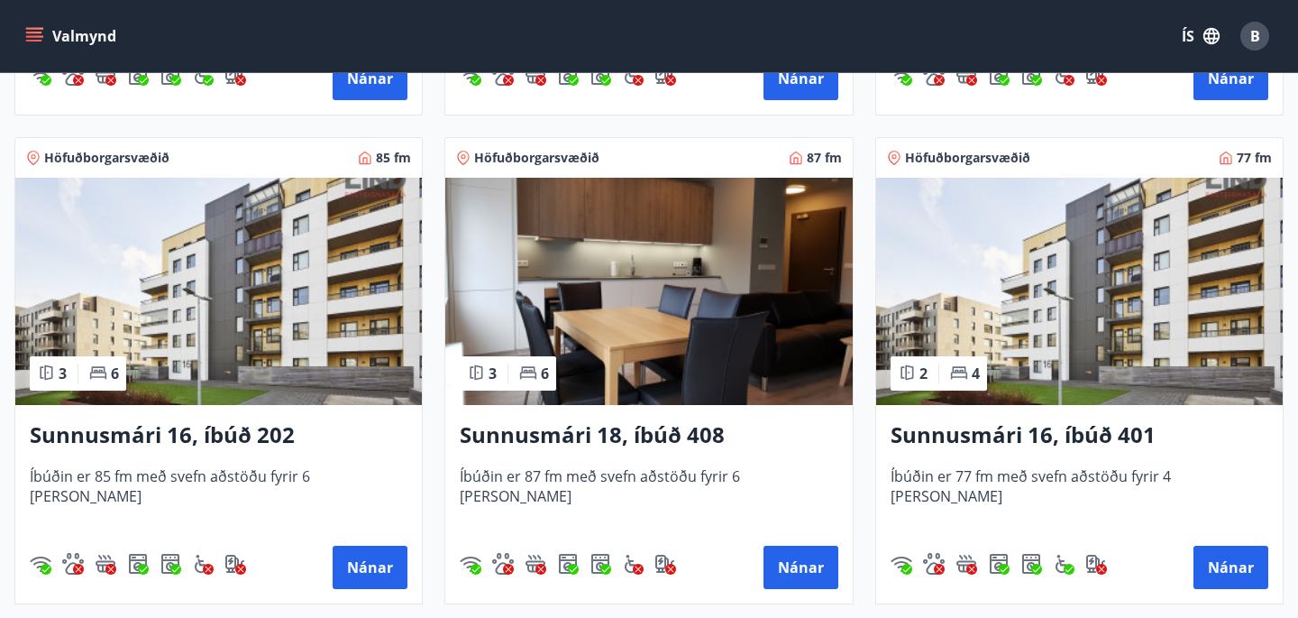
scroll to position [790, 0]
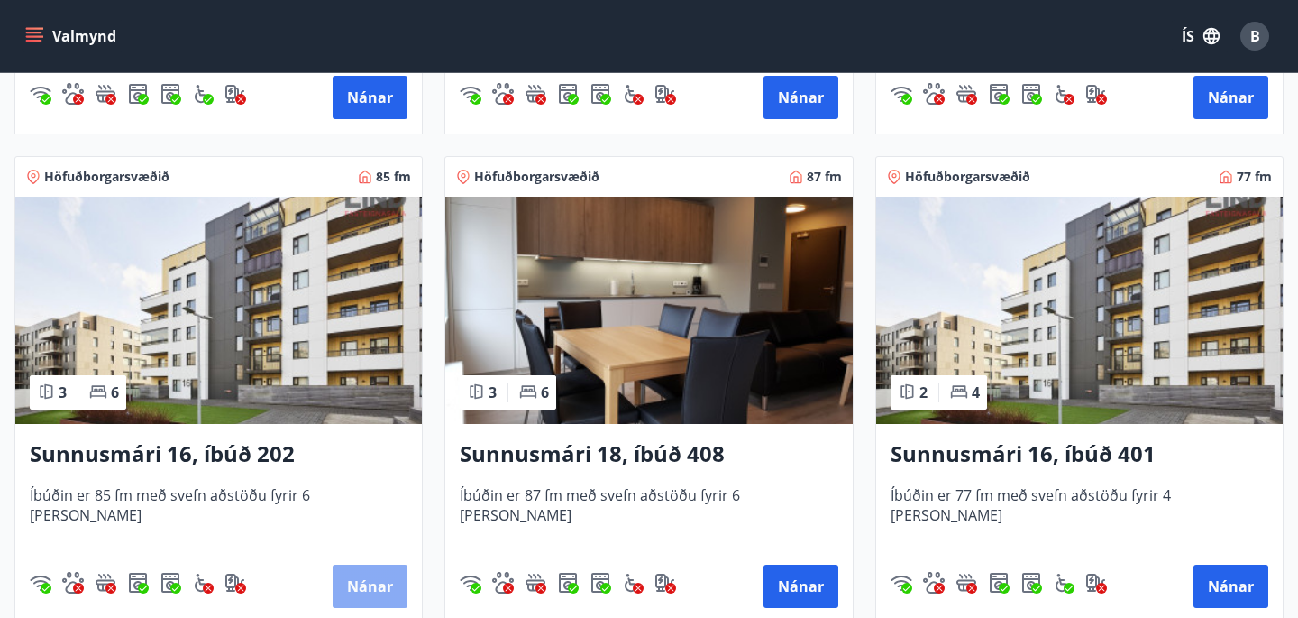
click at [381, 574] on button "Nánar" at bounding box center [370, 585] width 75 height 43
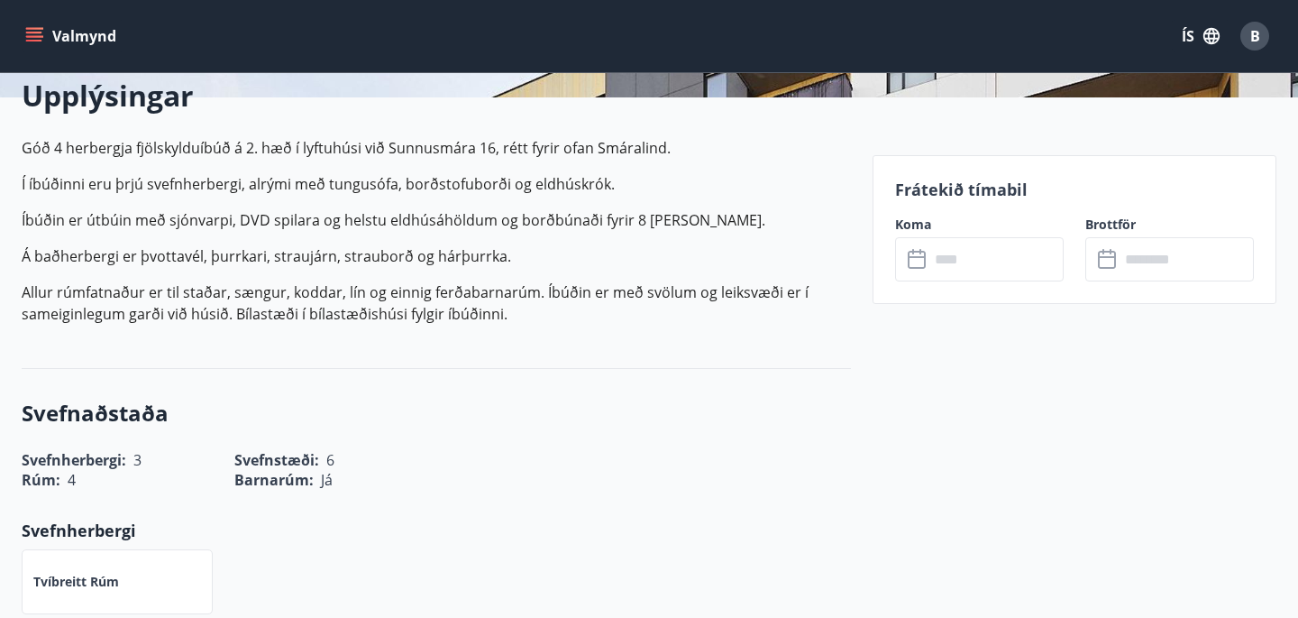
scroll to position [448, 0]
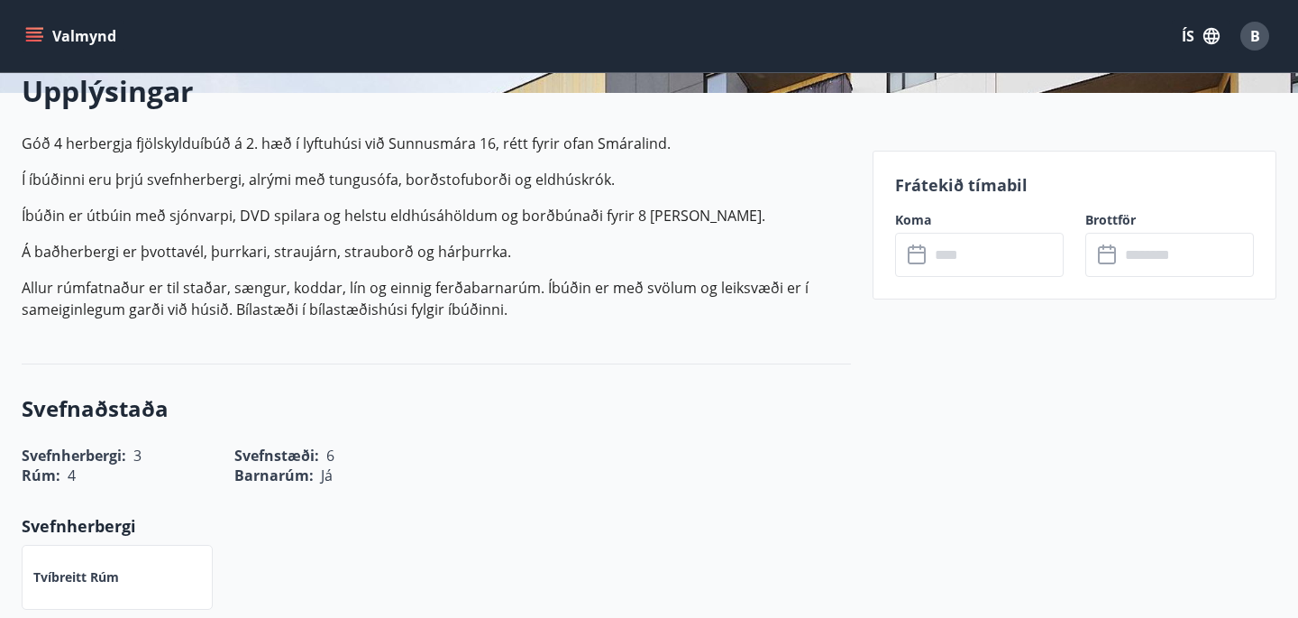
click at [965, 257] on input "text" at bounding box center [997, 255] width 134 height 44
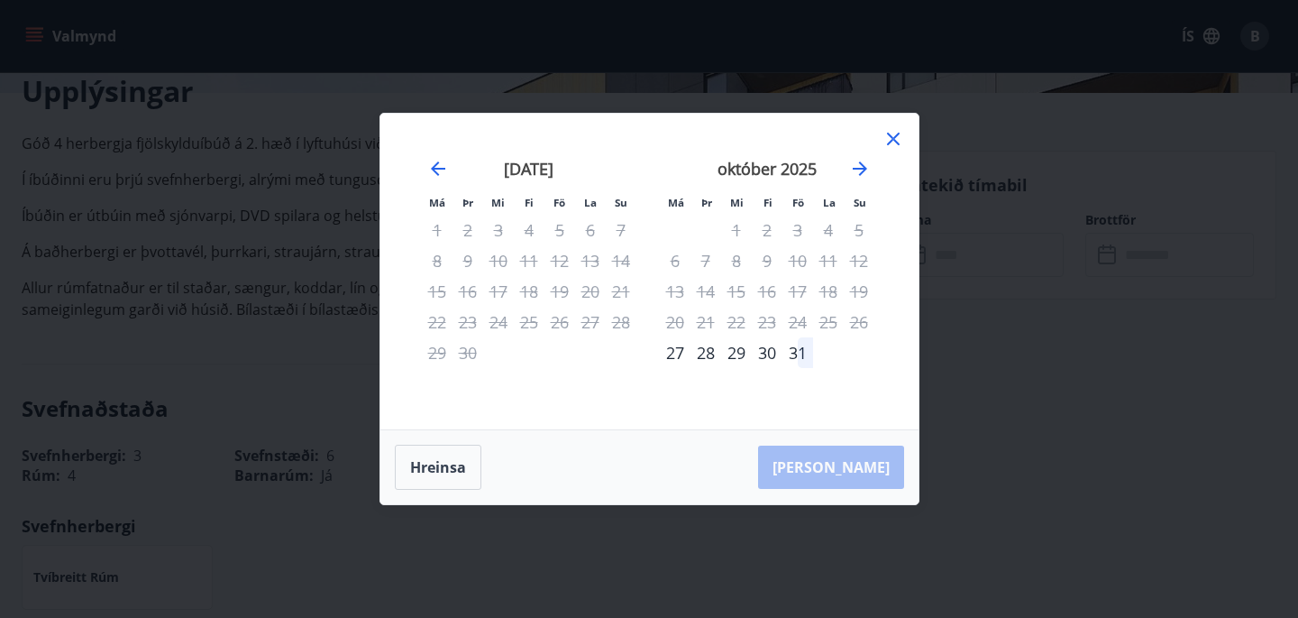
click at [891, 134] on icon at bounding box center [894, 139] width 22 height 22
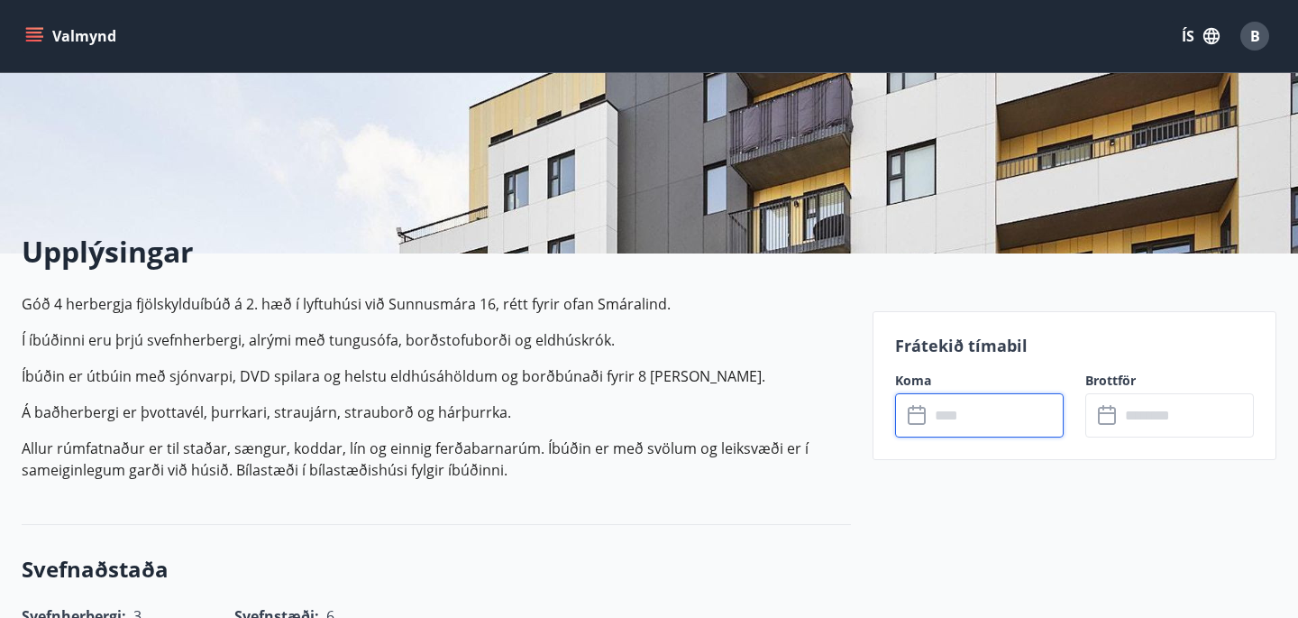
scroll to position [0, 0]
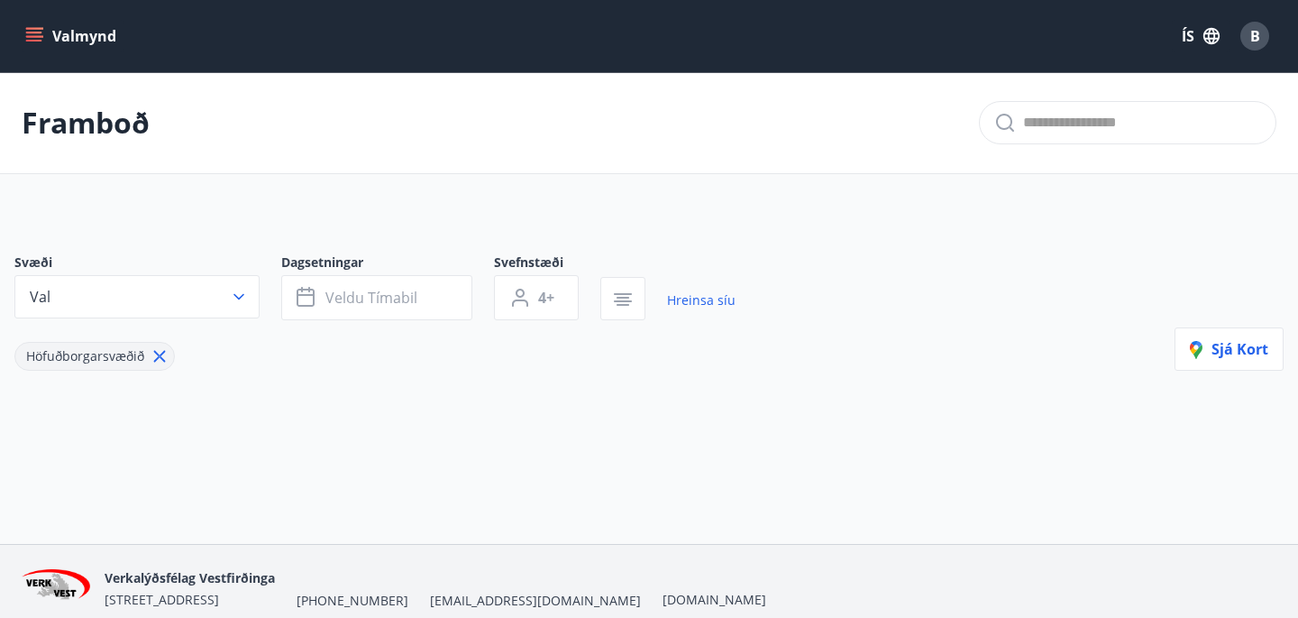
type input "*"
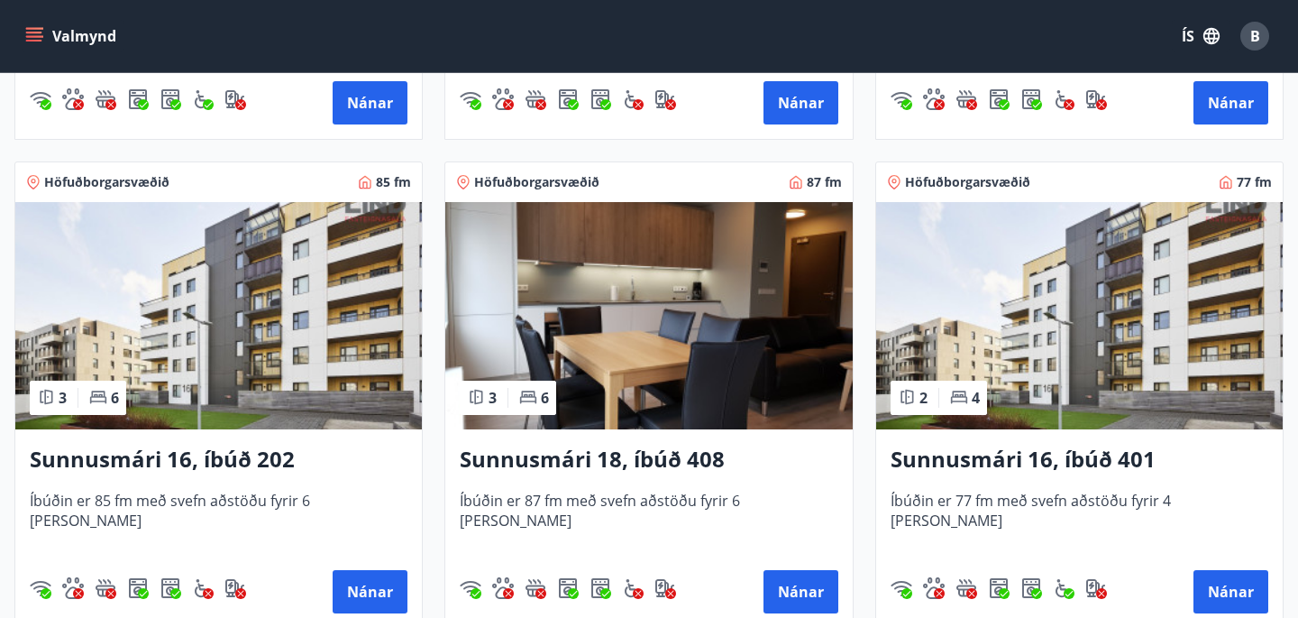
scroll to position [788, 0]
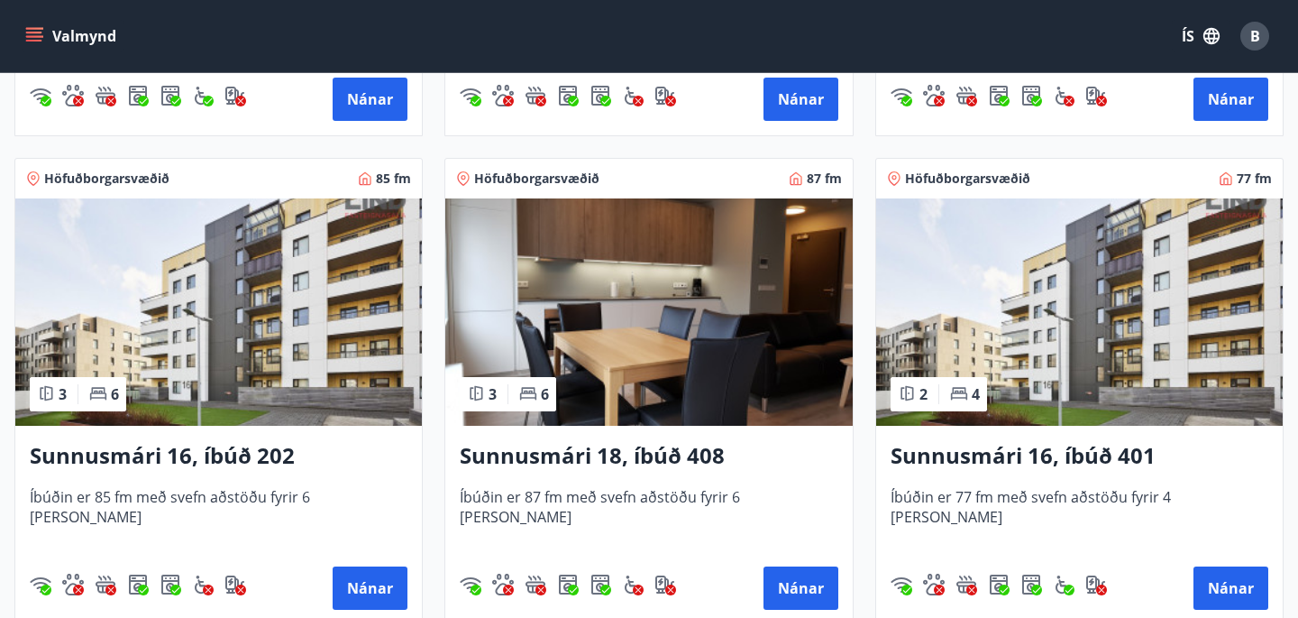
click at [410, 390] on img at bounding box center [218, 311] width 407 height 227
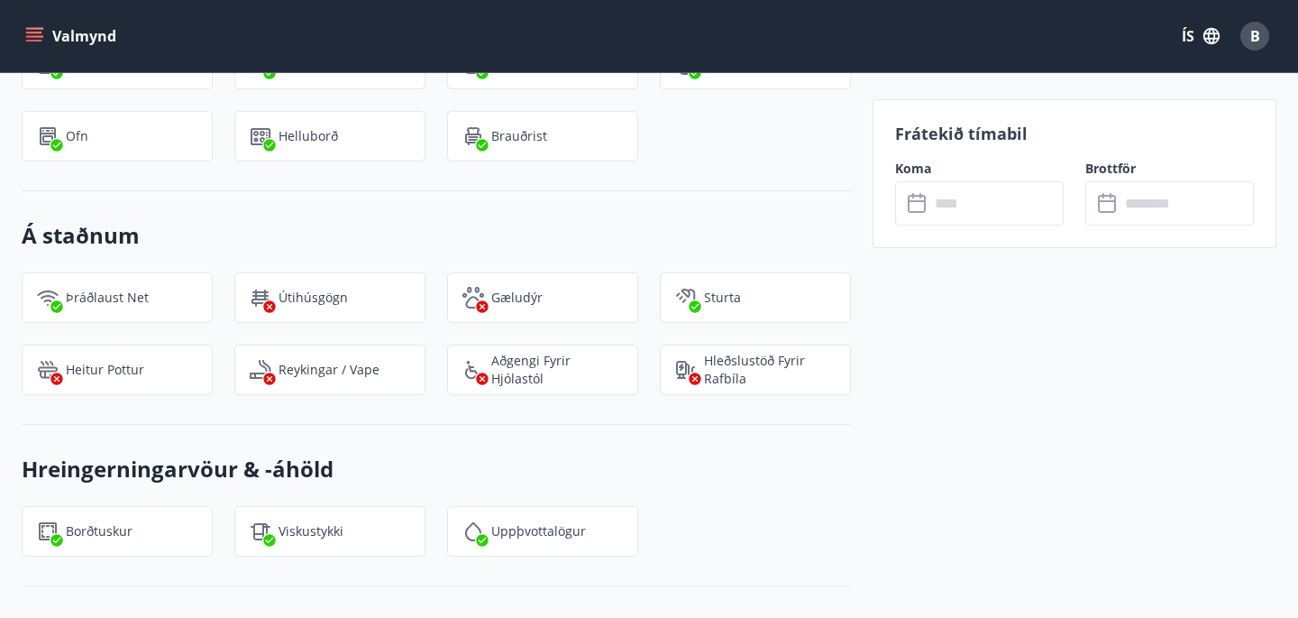
scroll to position [1894, 0]
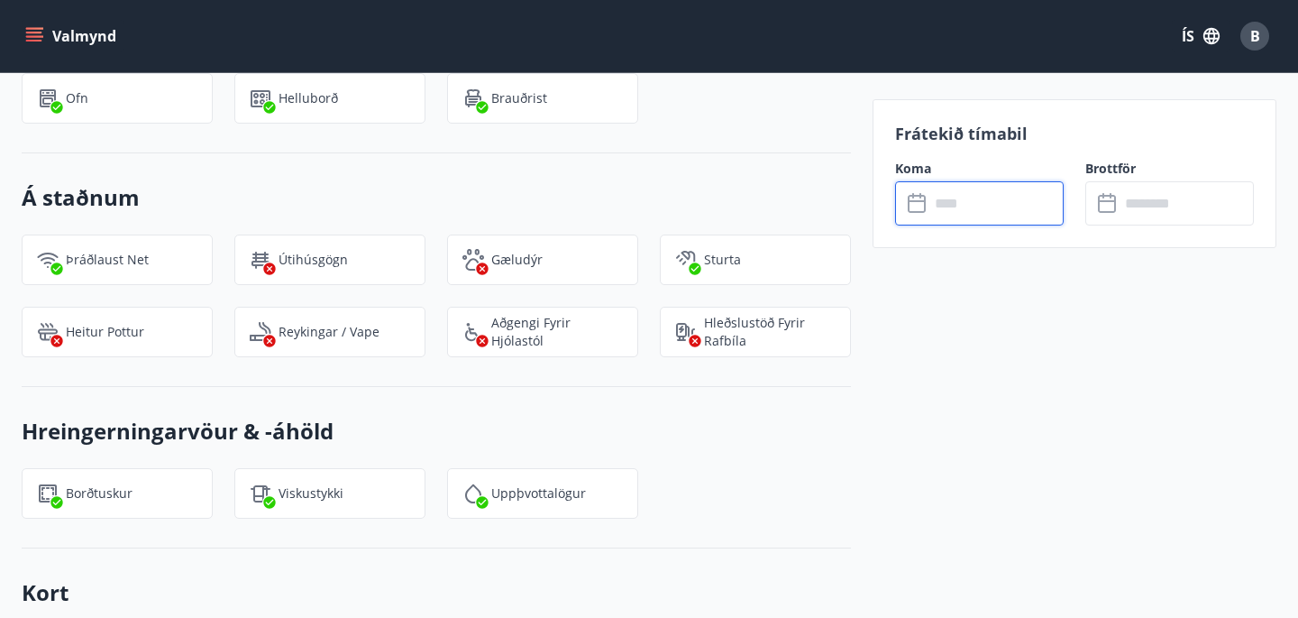
click at [948, 199] on input "text" at bounding box center [997, 203] width 134 height 44
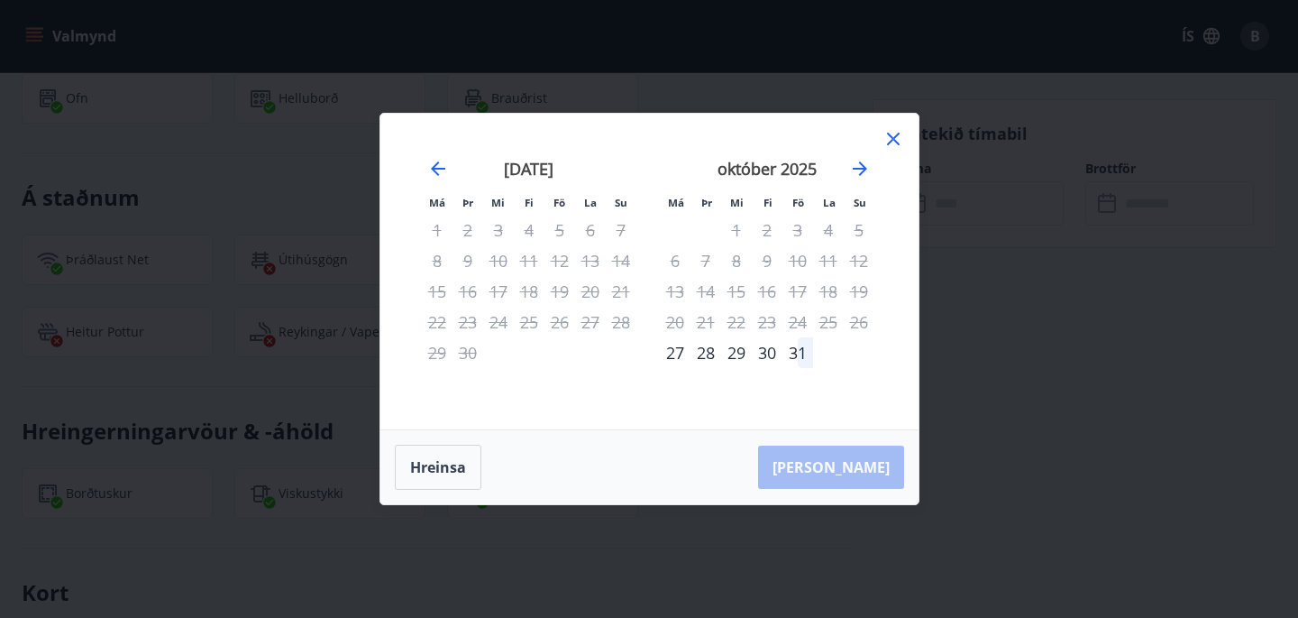
click at [891, 138] on icon at bounding box center [894, 139] width 22 height 22
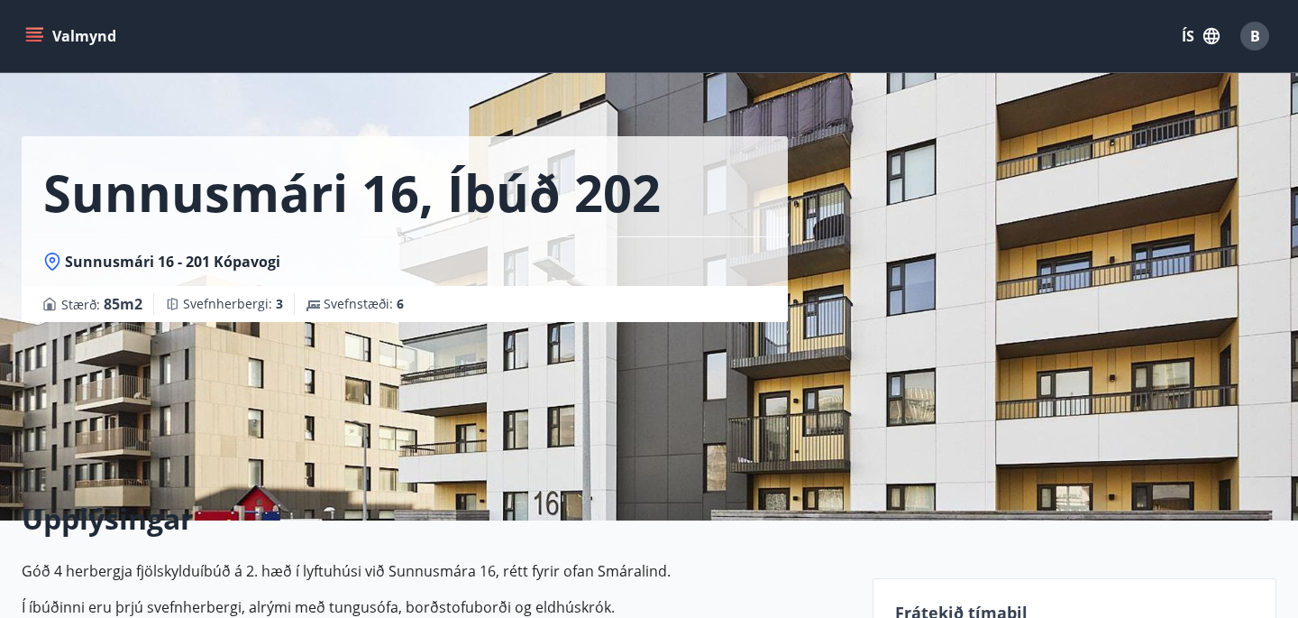
scroll to position [0, 0]
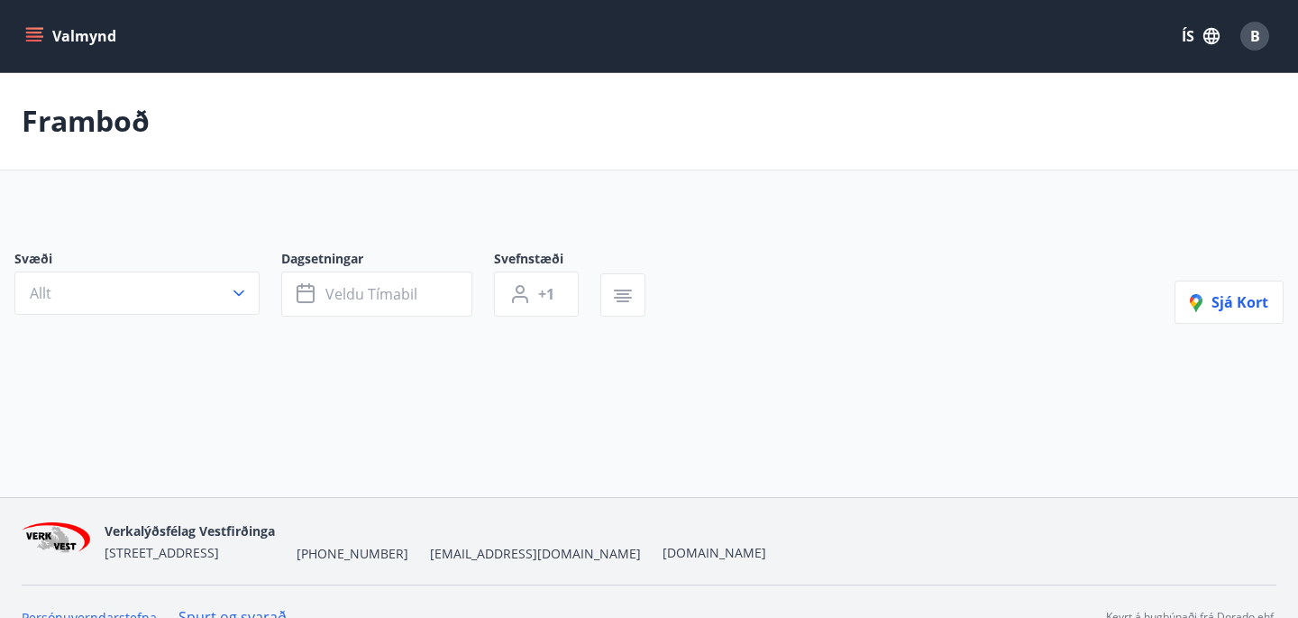
type input "*"
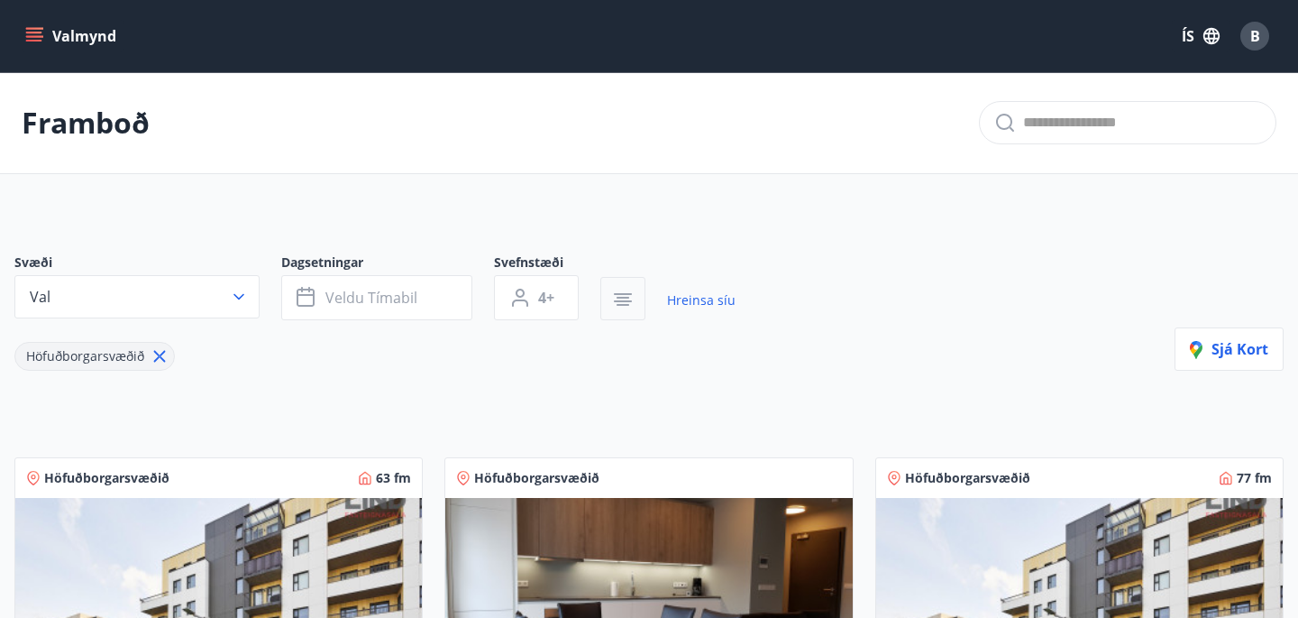
click at [616, 298] on icon "button" at bounding box center [623, 300] width 22 height 22
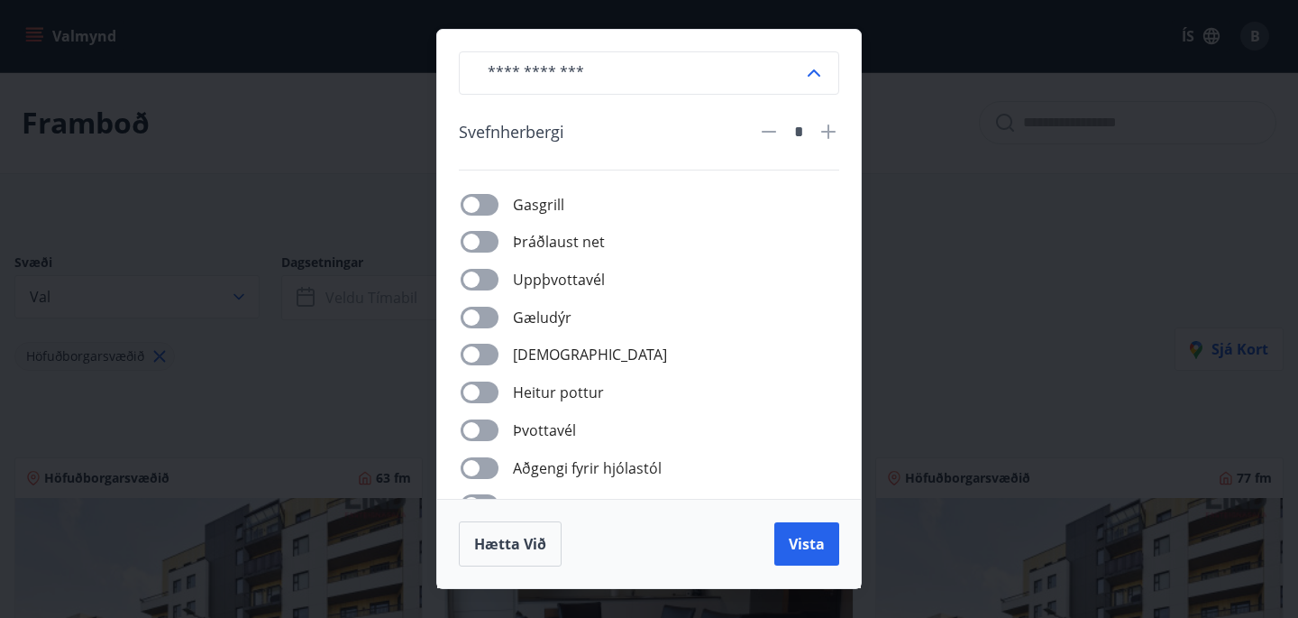
click at [958, 285] on div "​ [PERSON_NAME] * [PERSON_NAME] net Uppþvottavél Gæludýr Þurrkari Heitur pottur…" at bounding box center [649, 309] width 1298 height 618
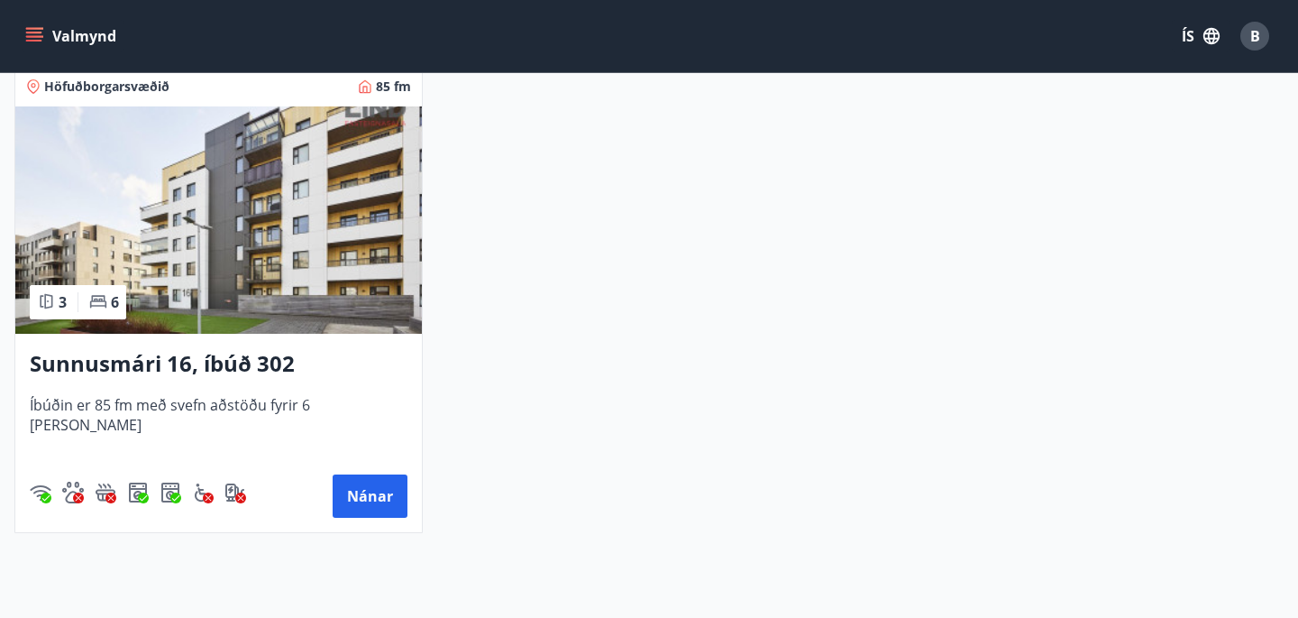
scroll to position [1365, 0]
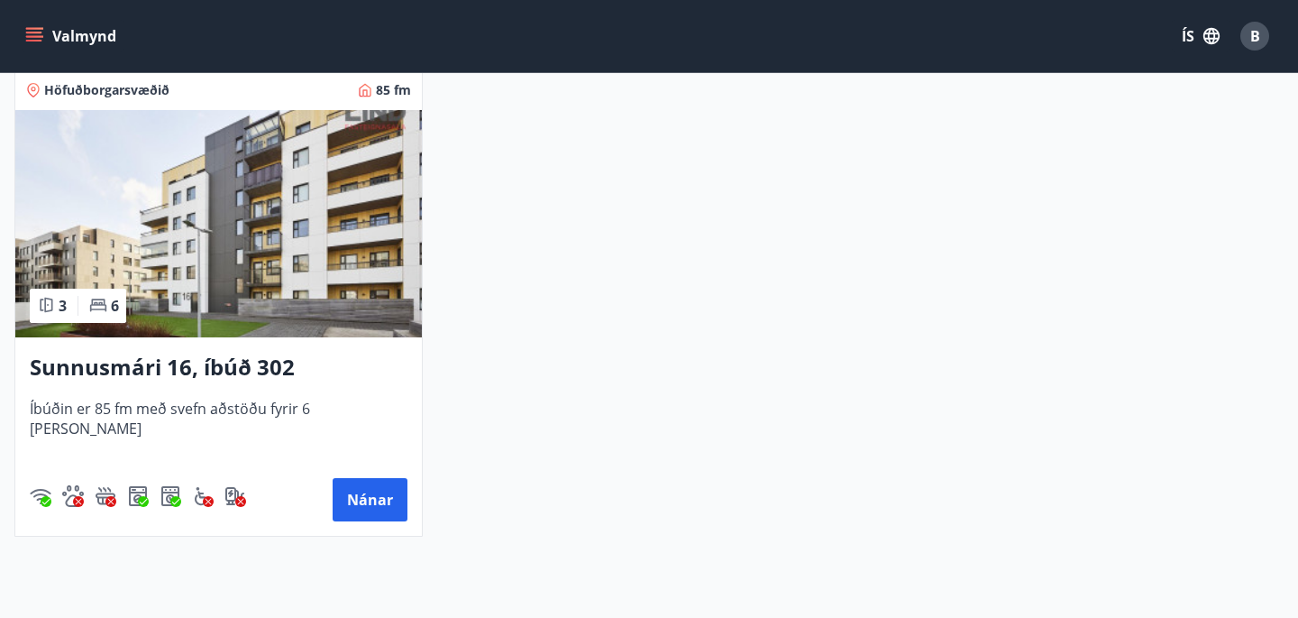
click at [316, 311] on img at bounding box center [218, 223] width 407 height 227
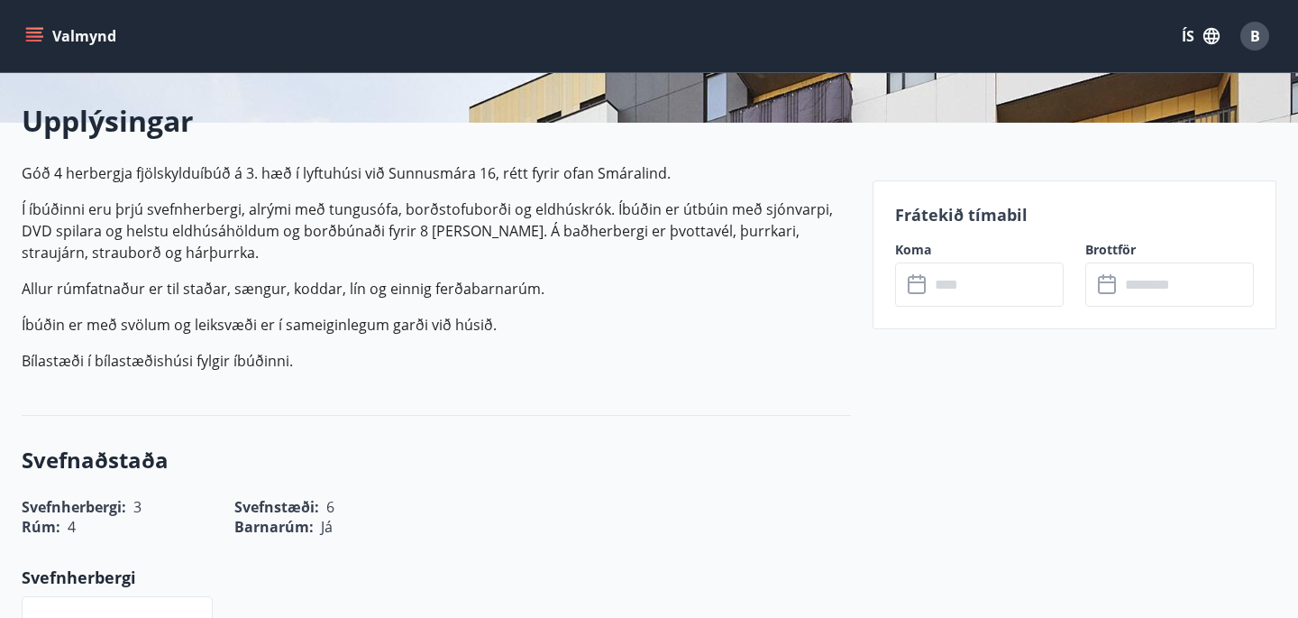
scroll to position [853, 0]
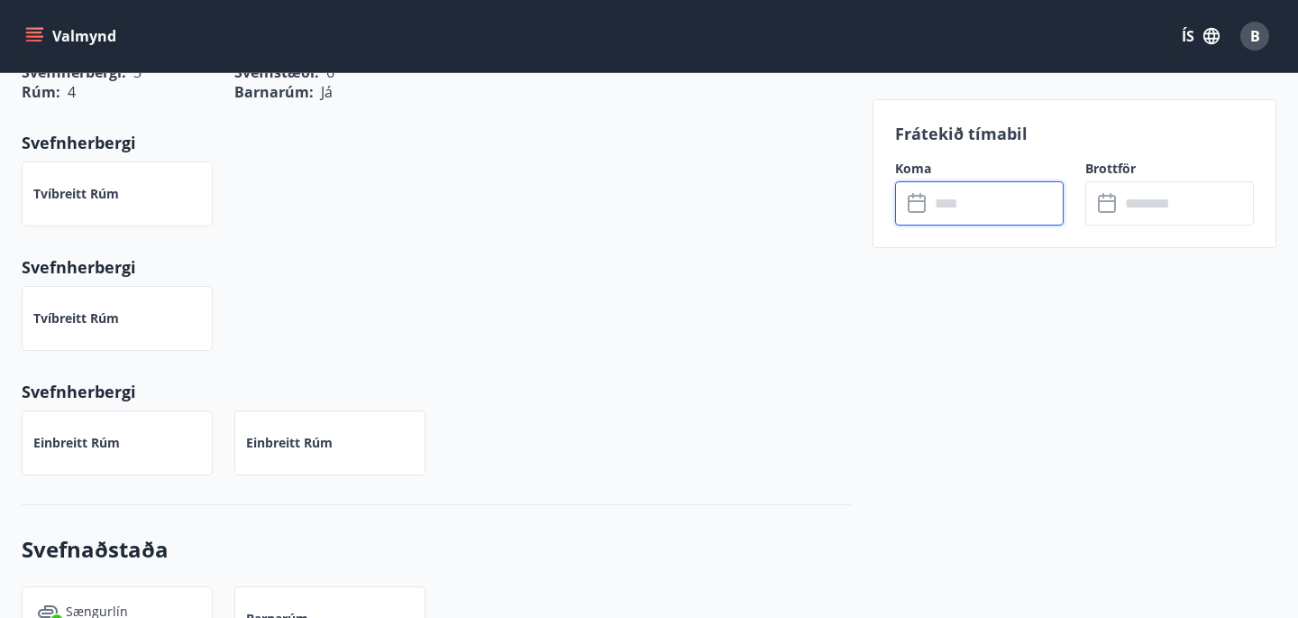
click at [963, 212] on input "text" at bounding box center [997, 203] width 134 height 44
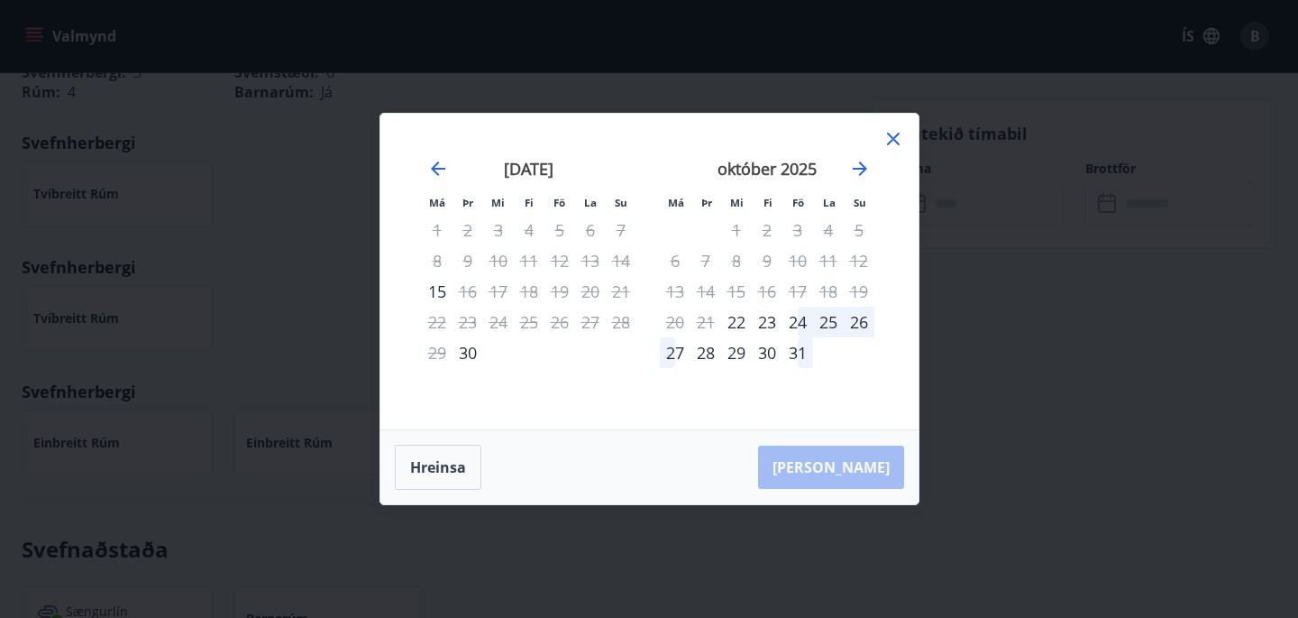
click at [889, 139] on icon at bounding box center [894, 139] width 22 height 22
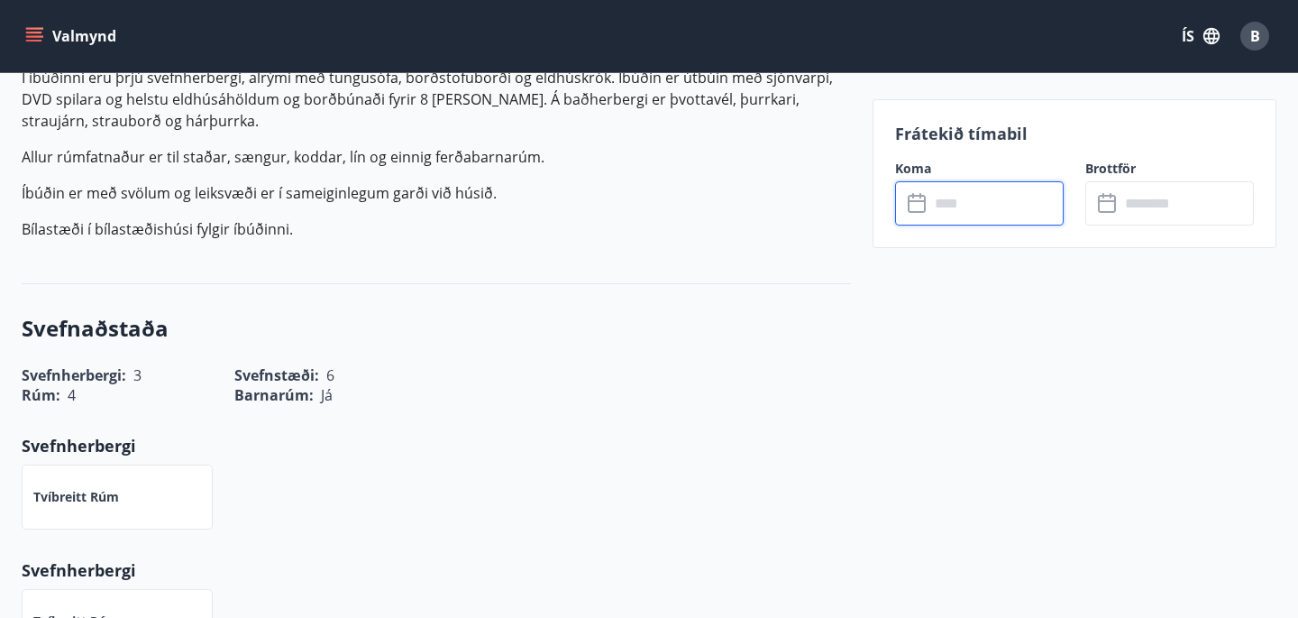
scroll to position [0, 0]
